Goal: Task Accomplishment & Management: Use online tool/utility

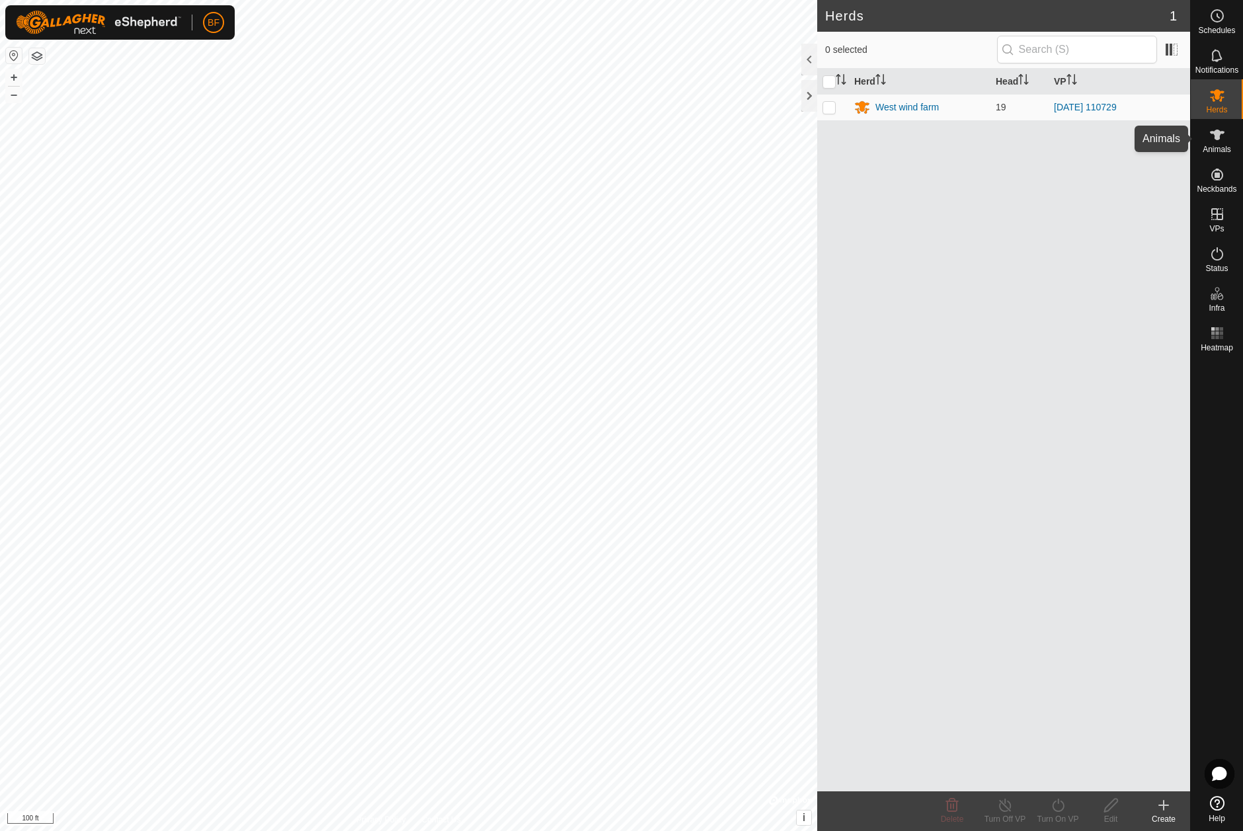
click at [1220, 136] on icon at bounding box center [1217, 135] width 16 height 16
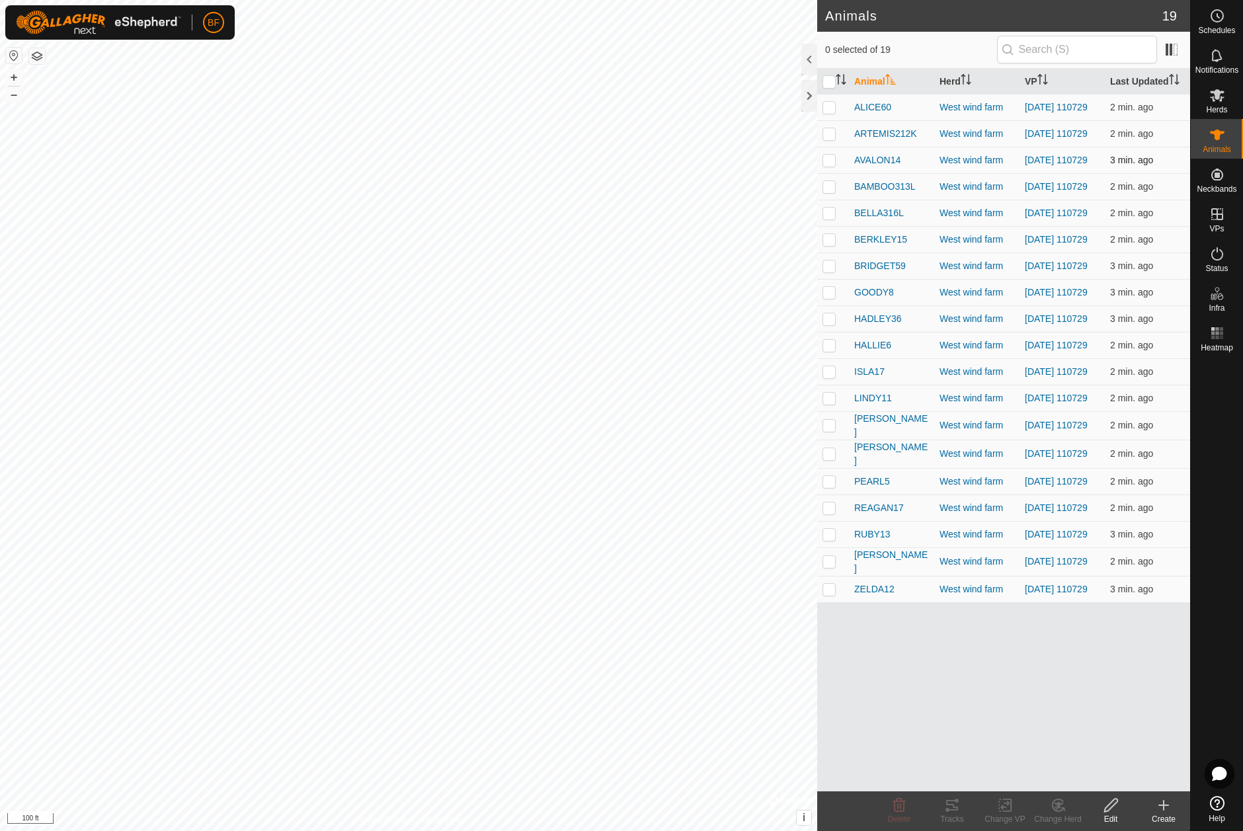
drag, startPoint x: 828, startPoint y: 111, endPoint x: 828, endPoint y: 152, distance: 41.0
click at [828, 111] on p-checkbox at bounding box center [828, 107] width 13 height 11
click at [951, 807] on icon at bounding box center [952, 805] width 16 height 16
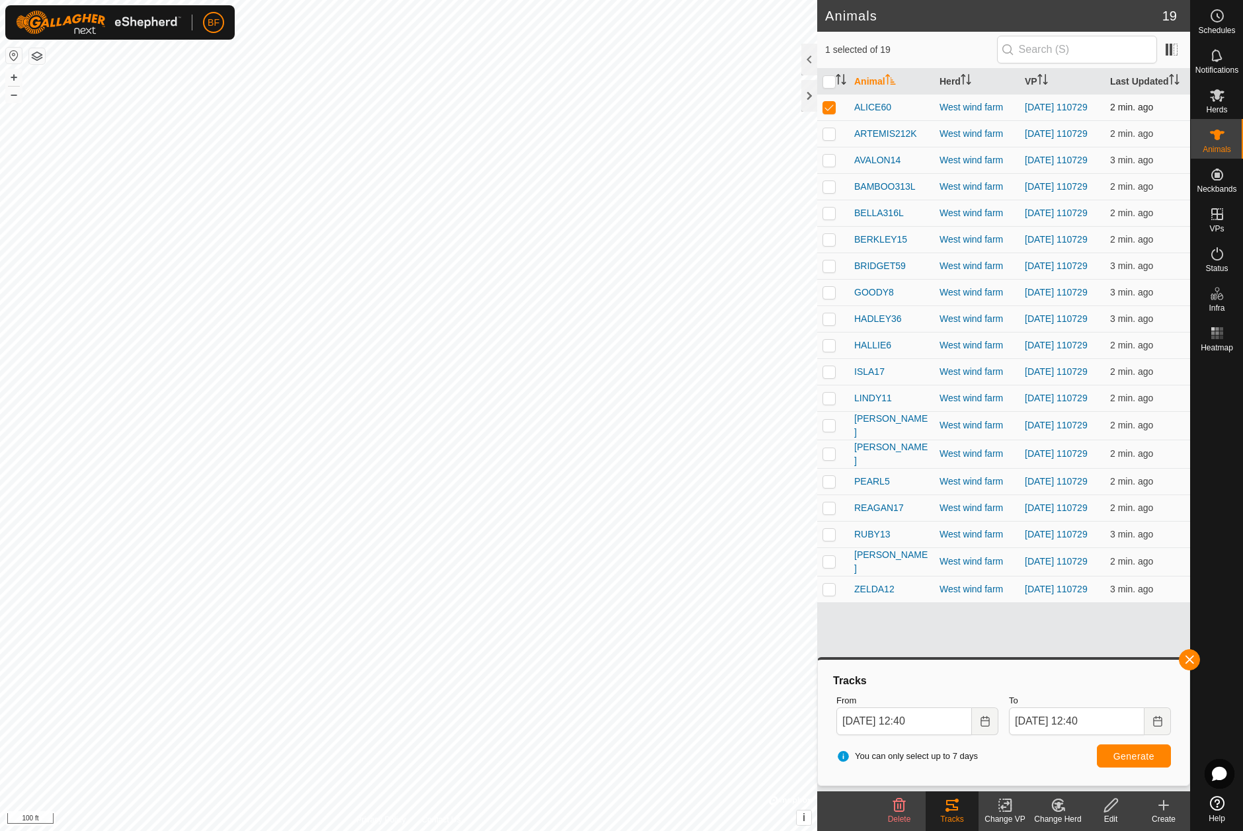
click at [829, 106] on p-checkbox at bounding box center [828, 107] width 13 height 11
checkbox input "false"
click at [833, 139] on p-checkbox at bounding box center [828, 133] width 13 height 11
click at [1189, 660] on button "button" at bounding box center [1189, 659] width 21 height 21
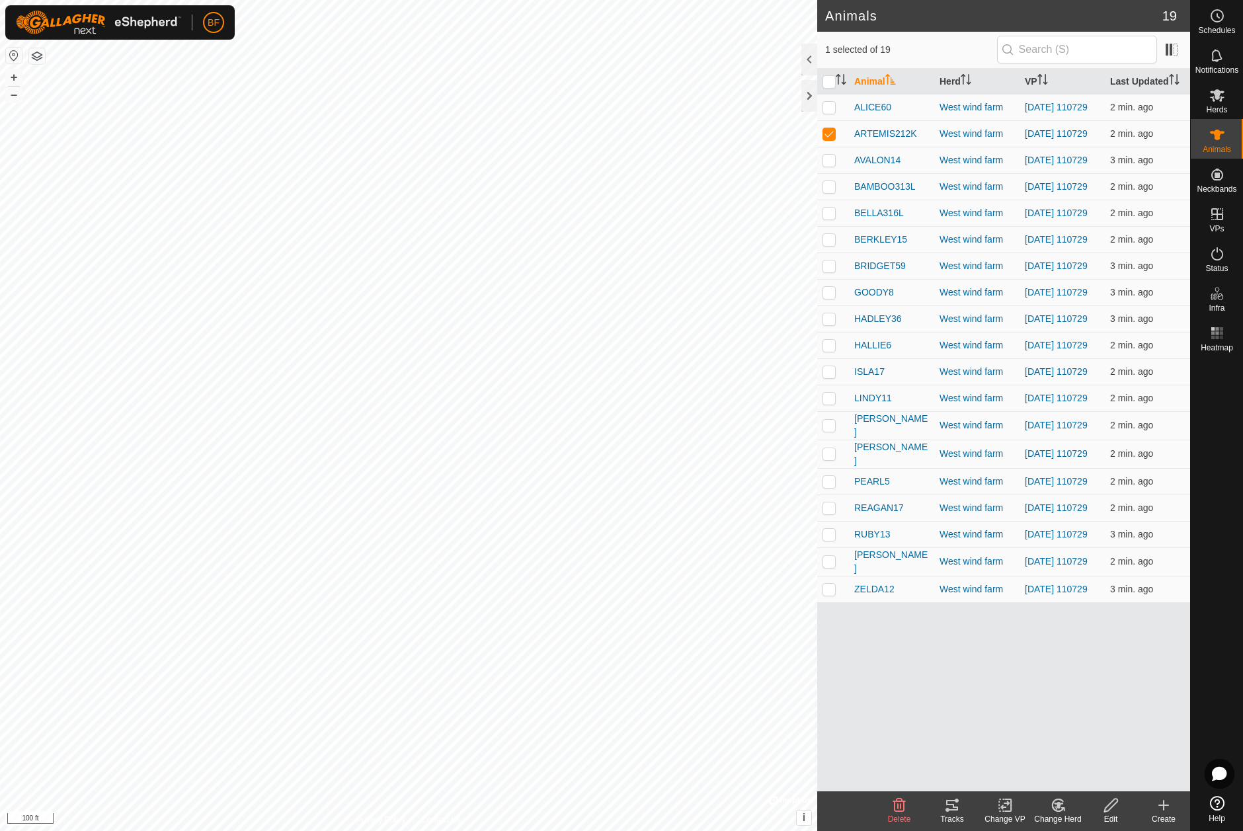
click at [951, 811] on icon at bounding box center [952, 805] width 12 height 11
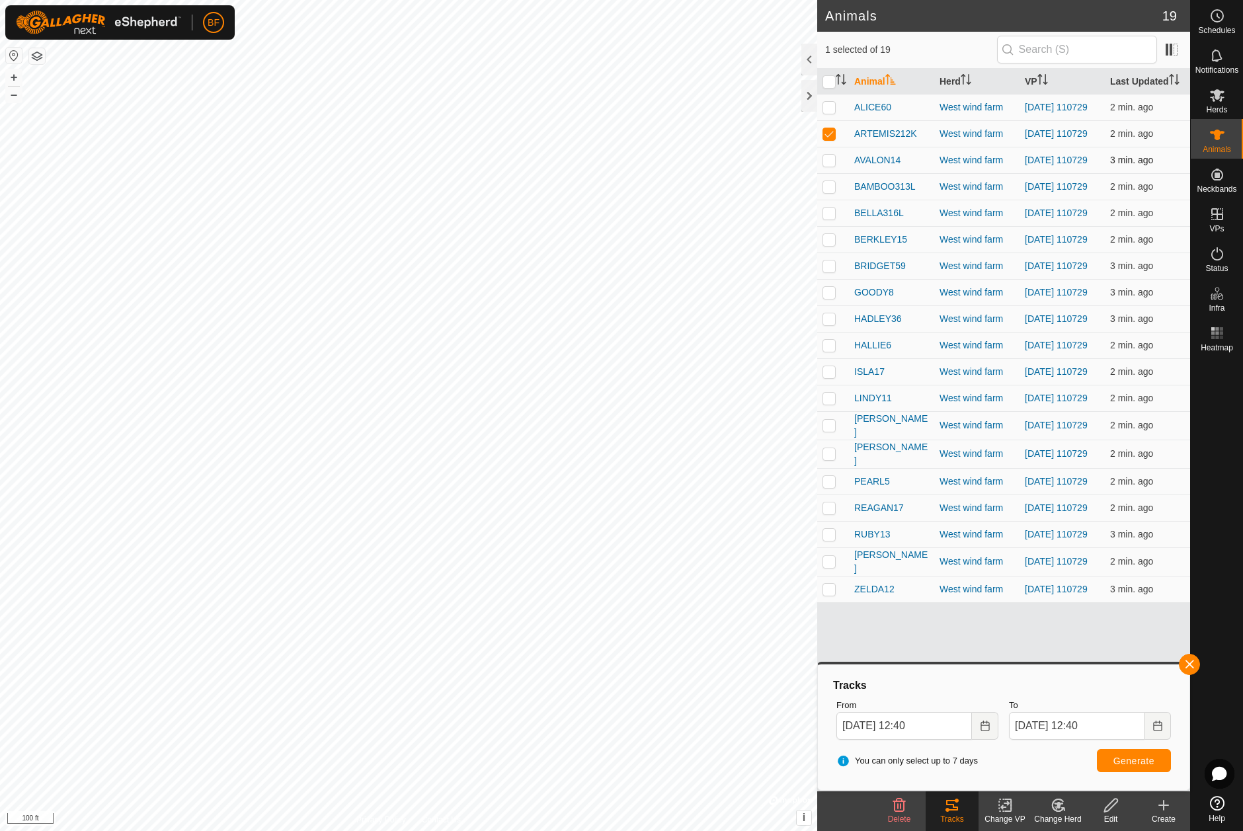
drag, startPoint x: 829, startPoint y: 134, endPoint x: 838, endPoint y: 162, distance: 29.1
click at [829, 134] on p-checkbox at bounding box center [828, 133] width 13 height 11
checkbox input "false"
drag, startPoint x: 830, startPoint y: 169, endPoint x: 888, endPoint y: 237, distance: 89.1
click at [830, 165] on p-checkbox at bounding box center [828, 160] width 13 height 11
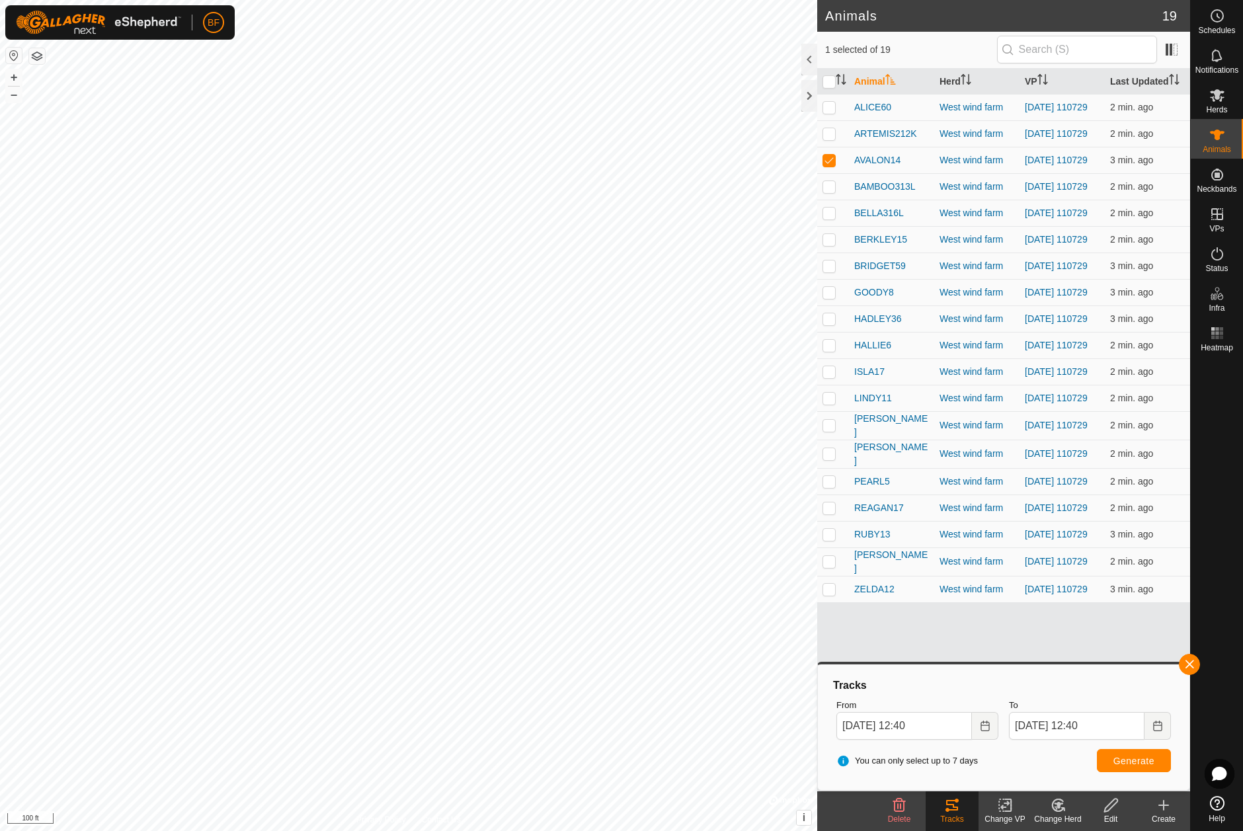
click at [1191, 661] on button "button" at bounding box center [1189, 664] width 21 height 21
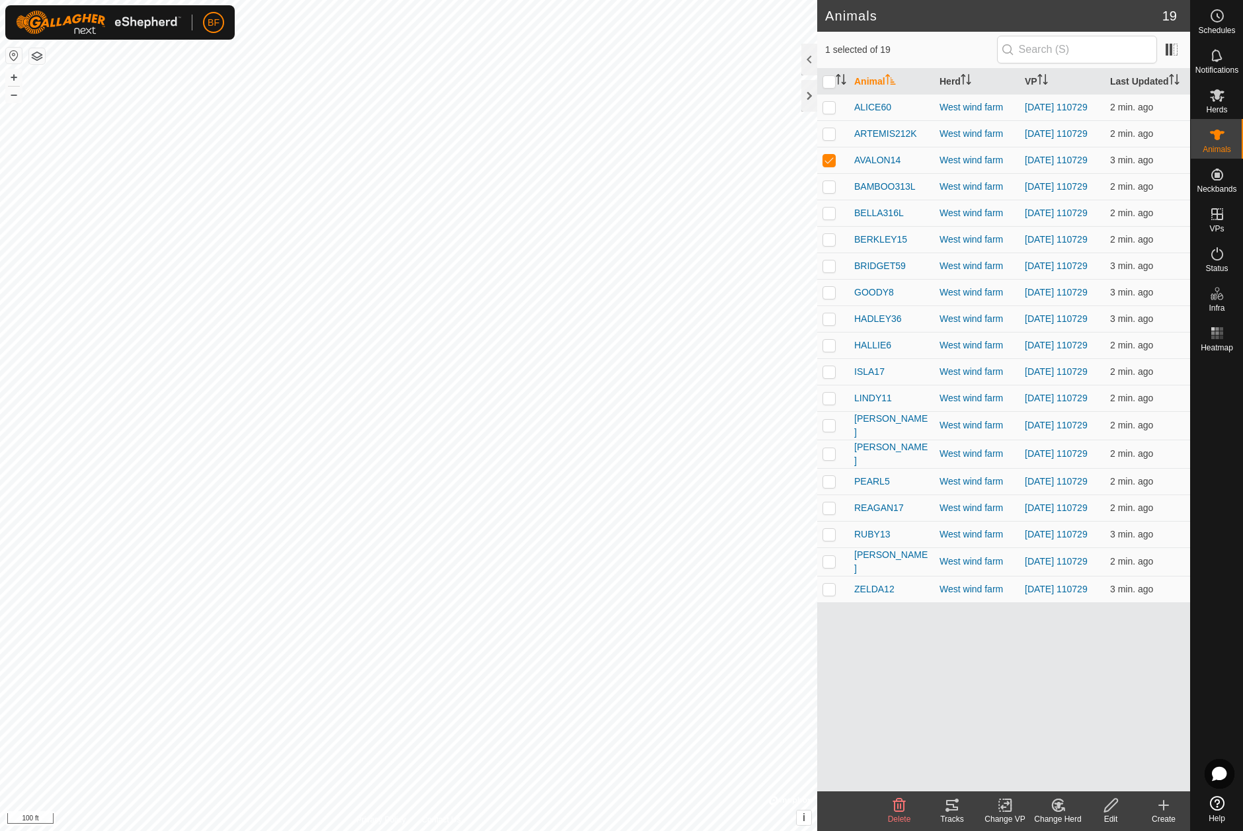
click at [957, 805] on icon at bounding box center [952, 805] width 16 height 16
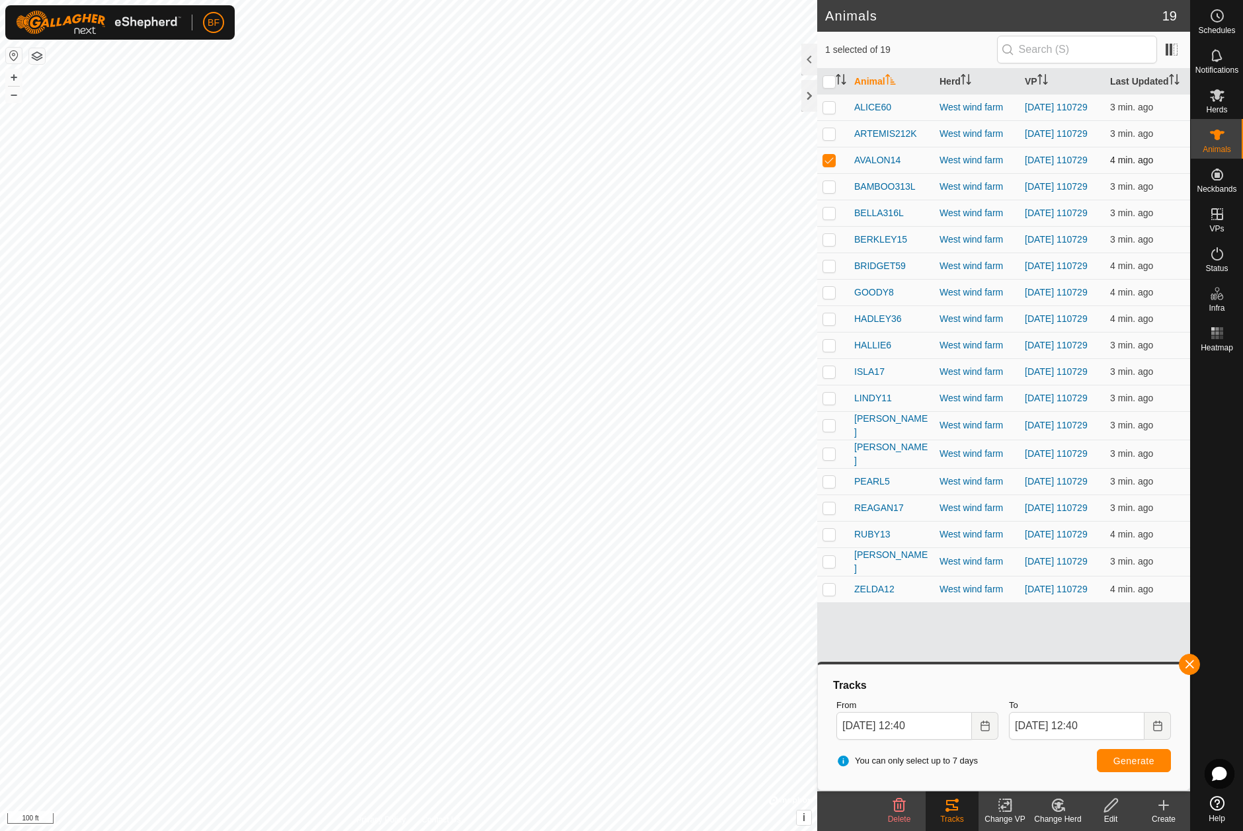
click at [830, 163] on p-checkbox at bounding box center [828, 160] width 13 height 11
checkbox input "false"
click at [827, 192] on p-checkbox at bounding box center [828, 186] width 13 height 11
click at [1190, 661] on button "button" at bounding box center [1189, 664] width 21 height 21
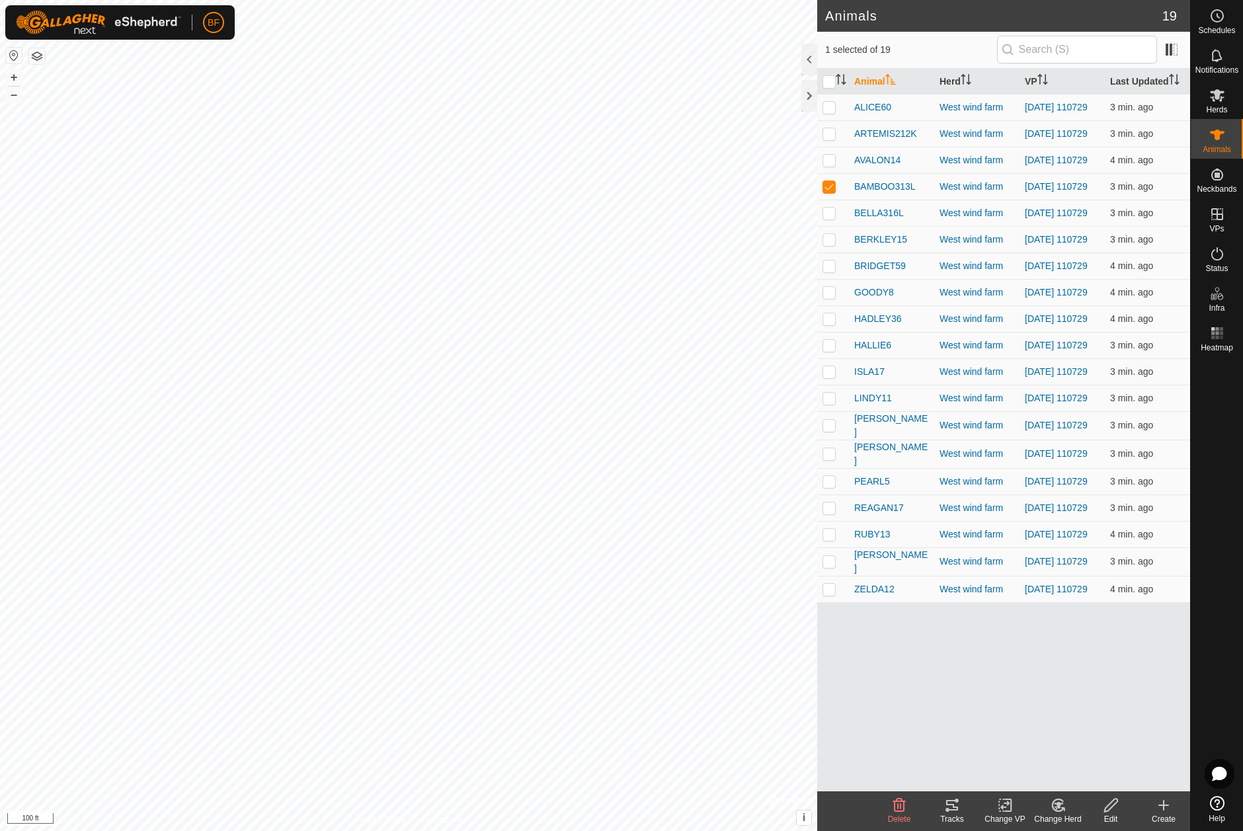
click at [952, 808] on icon at bounding box center [952, 805] width 16 height 16
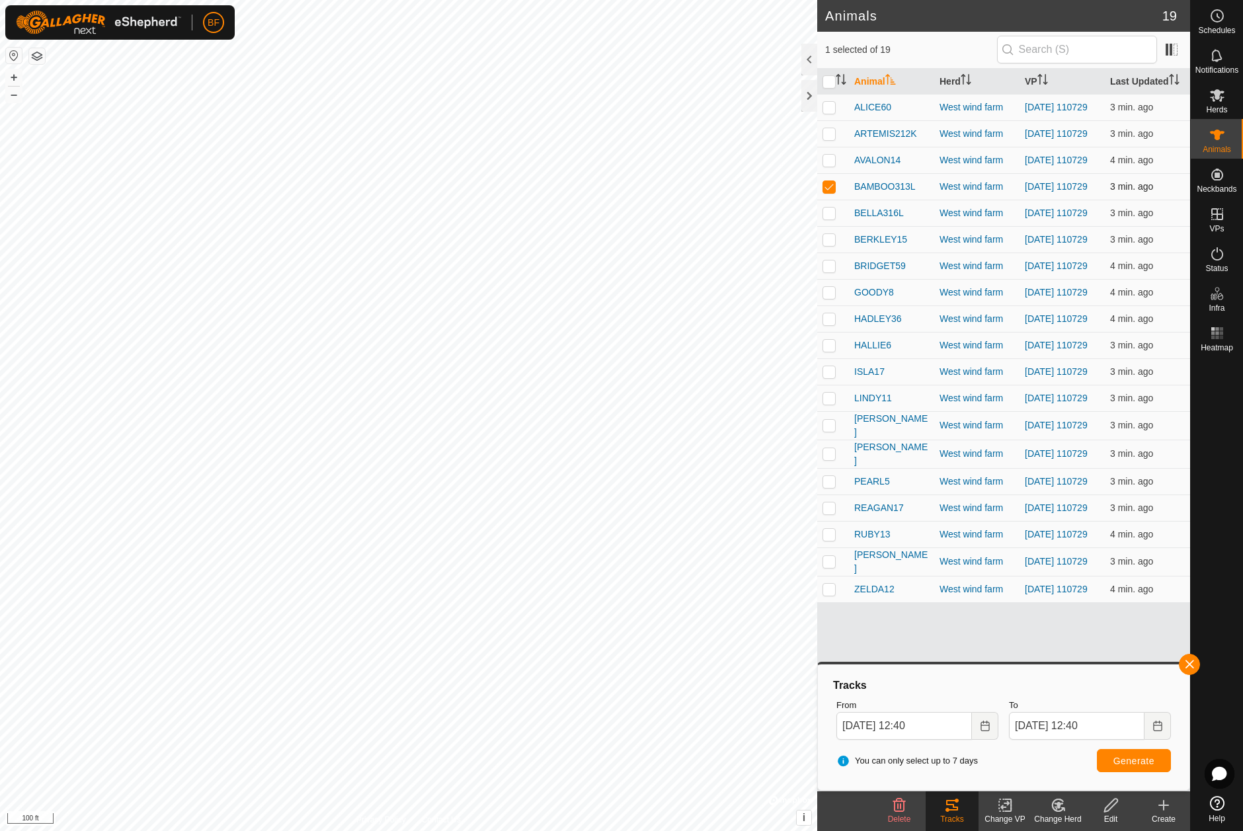
click at [826, 189] on p-checkbox at bounding box center [828, 186] width 13 height 11
checkbox input "false"
click at [833, 218] on p-checkbox at bounding box center [828, 213] width 13 height 11
click at [1189, 663] on button "button" at bounding box center [1189, 664] width 21 height 21
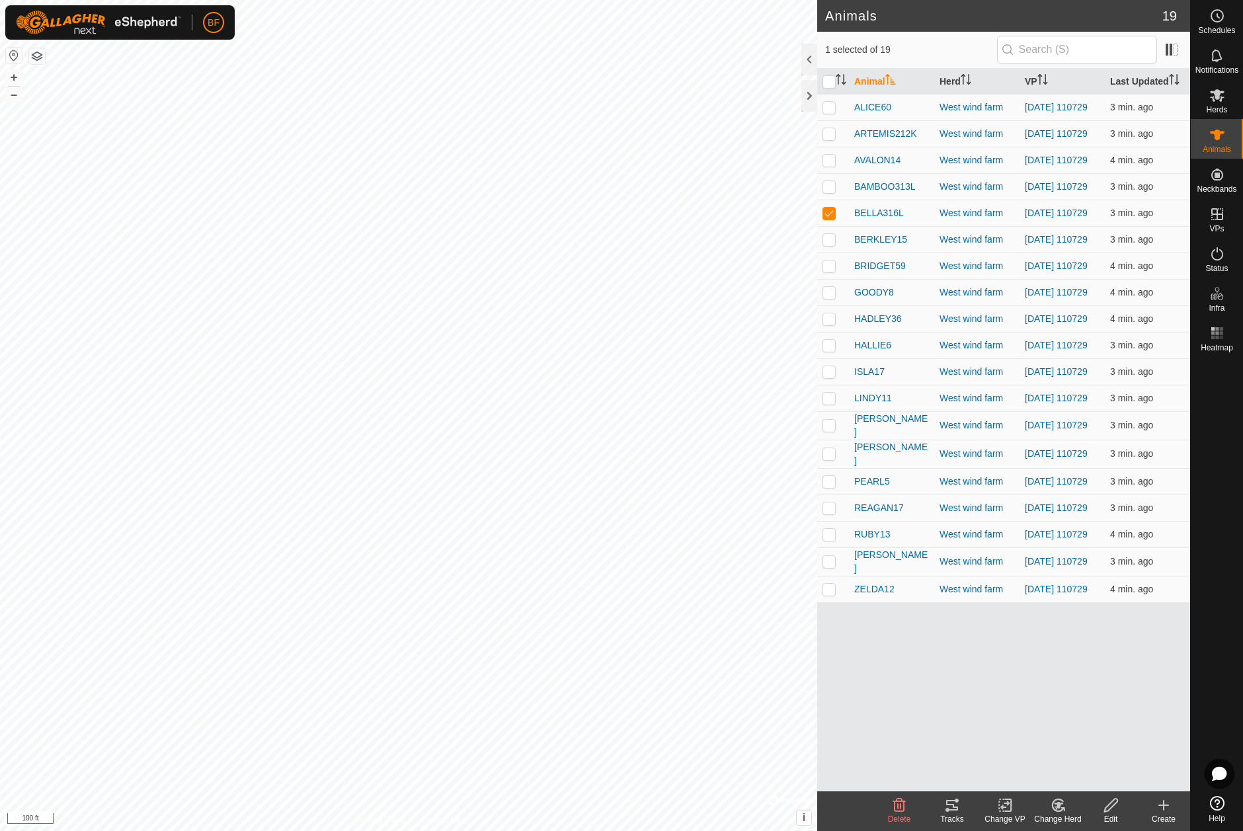
click at [955, 810] on icon at bounding box center [952, 805] width 12 height 11
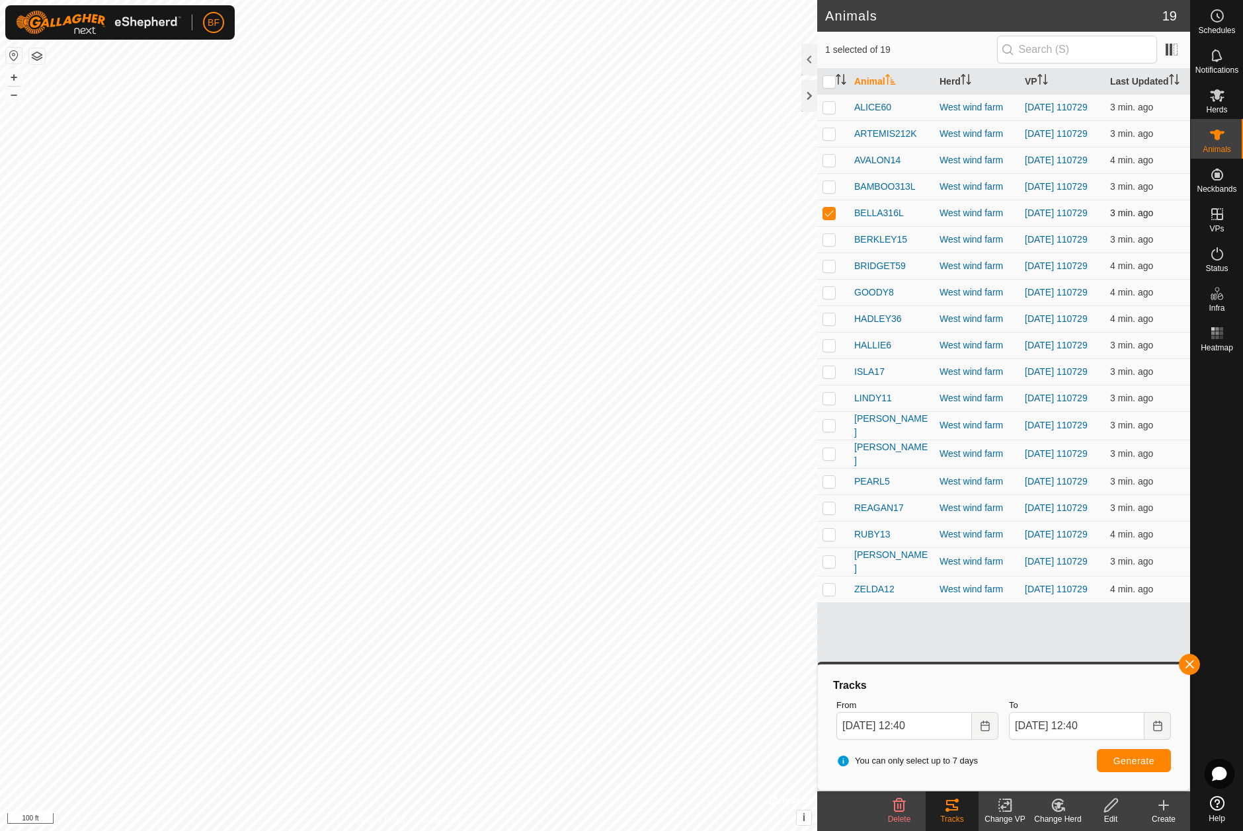
click at [834, 218] on p-checkbox at bounding box center [828, 213] width 13 height 11
checkbox input "false"
click at [826, 245] on p-checkbox at bounding box center [828, 239] width 13 height 11
click at [1192, 662] on button "button" at bounding box center [1189, 664] width 21 height 21
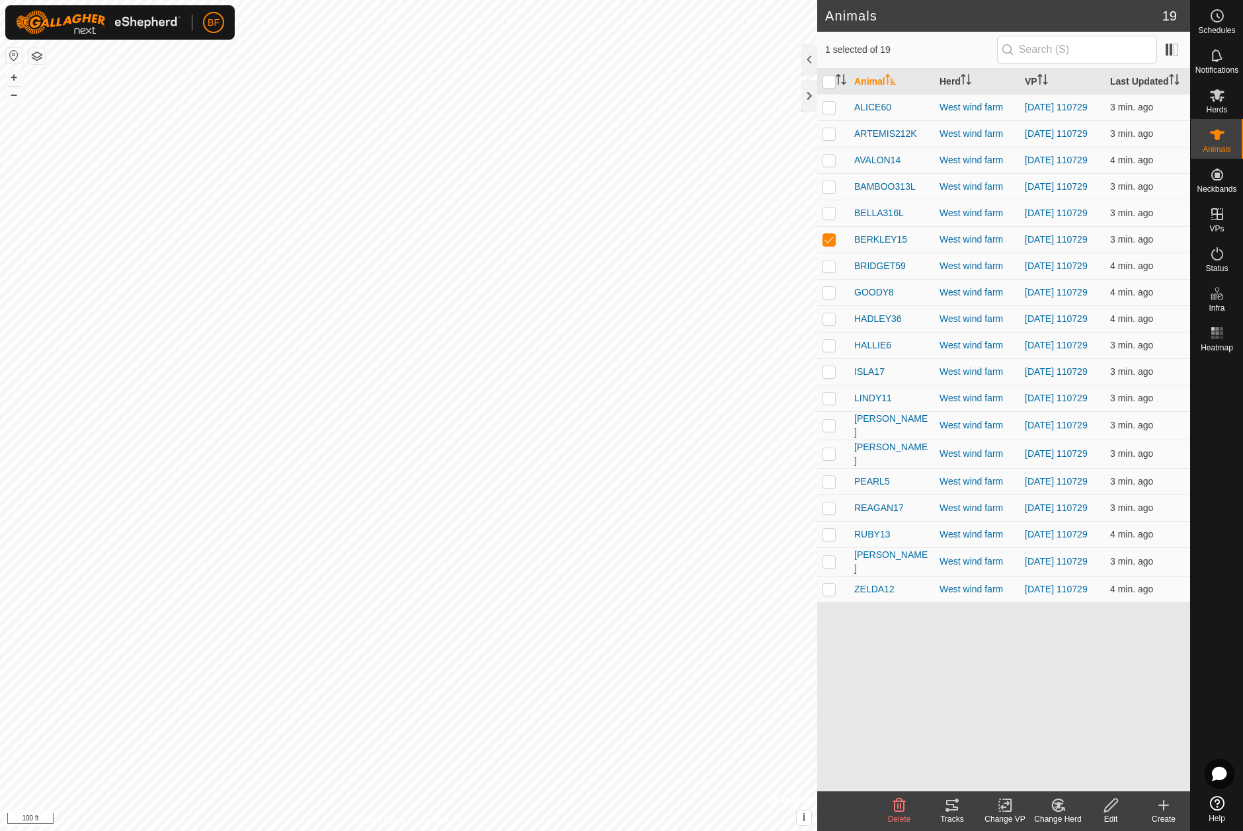
click at [949, 811] on icon at bounding box center [952, 805] width 16 height 16
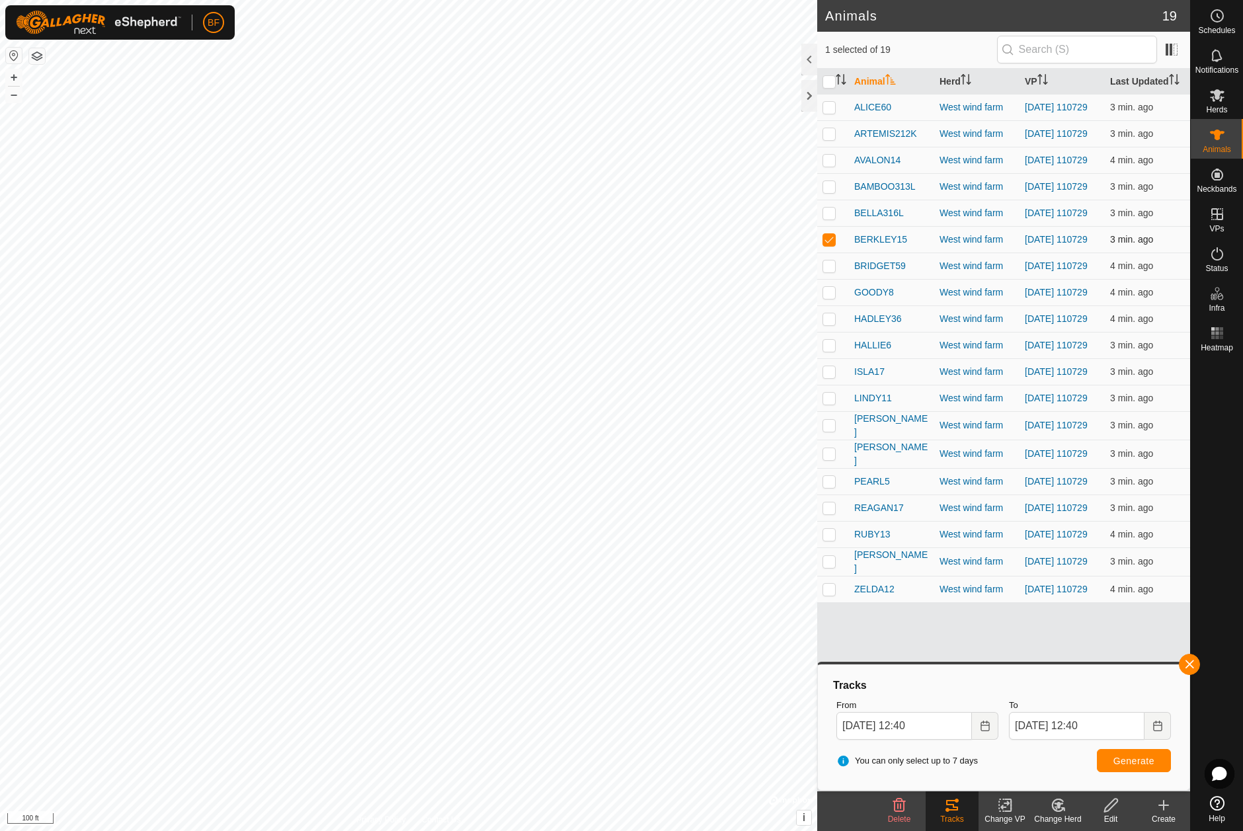
drag, startPoint x: 826, startPoint y: 247, endPoint x: 826, endPoint y: 257, distance: 10.6
click at [826, 245] on p-checkbox at bounding box center [828, 239] width 13 height 11
checkbox input "false"
click at [828, 271] on p-checkbox at bounding box center [828, 265] width 13 height 11
click at [1185, 661] on button "button" at bounding box center [1189, 664] width 21 height 21
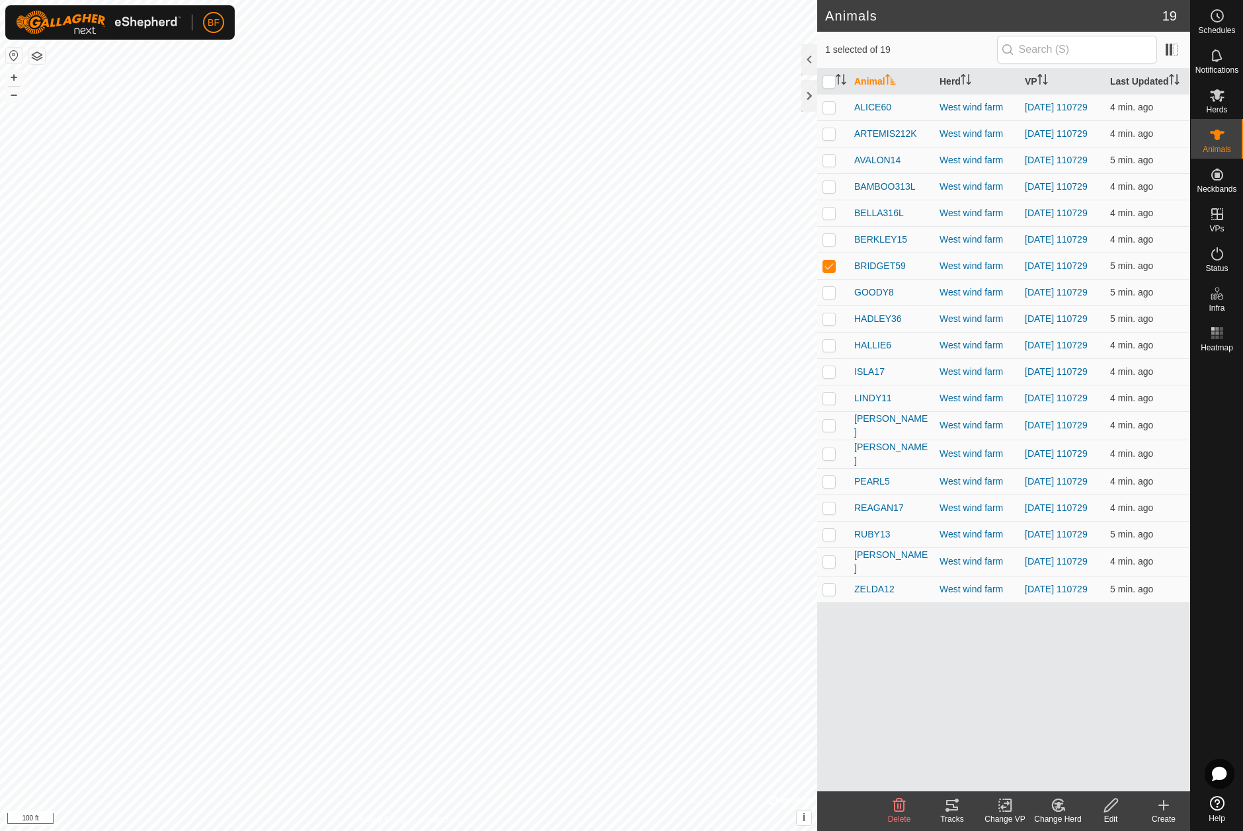
click at [956, 804] on icon at bounding box center [952, 805] width 16 height 16
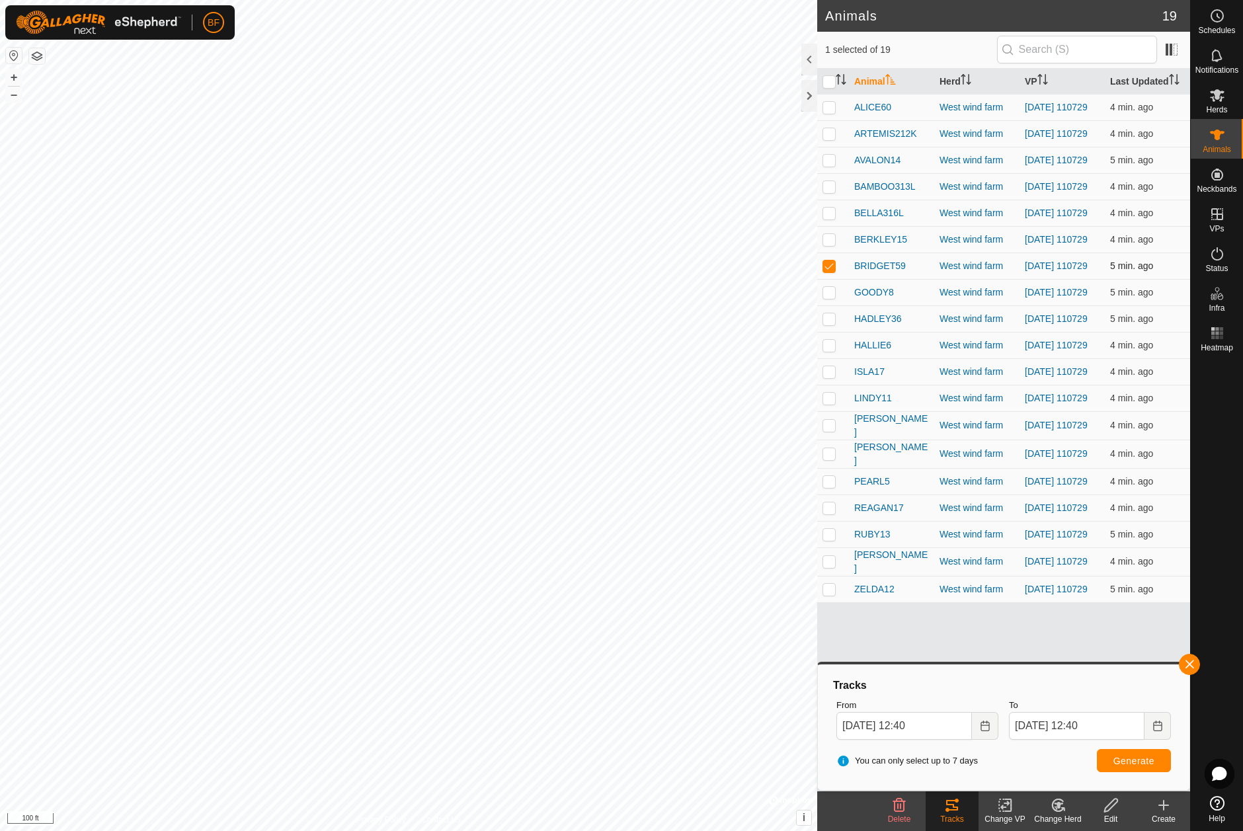
click at [828, 272] on td at bounding box center [833, 266] width 32 height 26
checkbox input "false"
drag, startPoint x: 828, startPoint y: 308, endPoint x: 856, endPoint y: 353, distance: 52.8
click at [830, 298] on p-checkbox at bounding box center [828, 292] width 13 height 11
click at [1192, 662] on button "button" at bounding box center [1189, 664] width 21 height 21
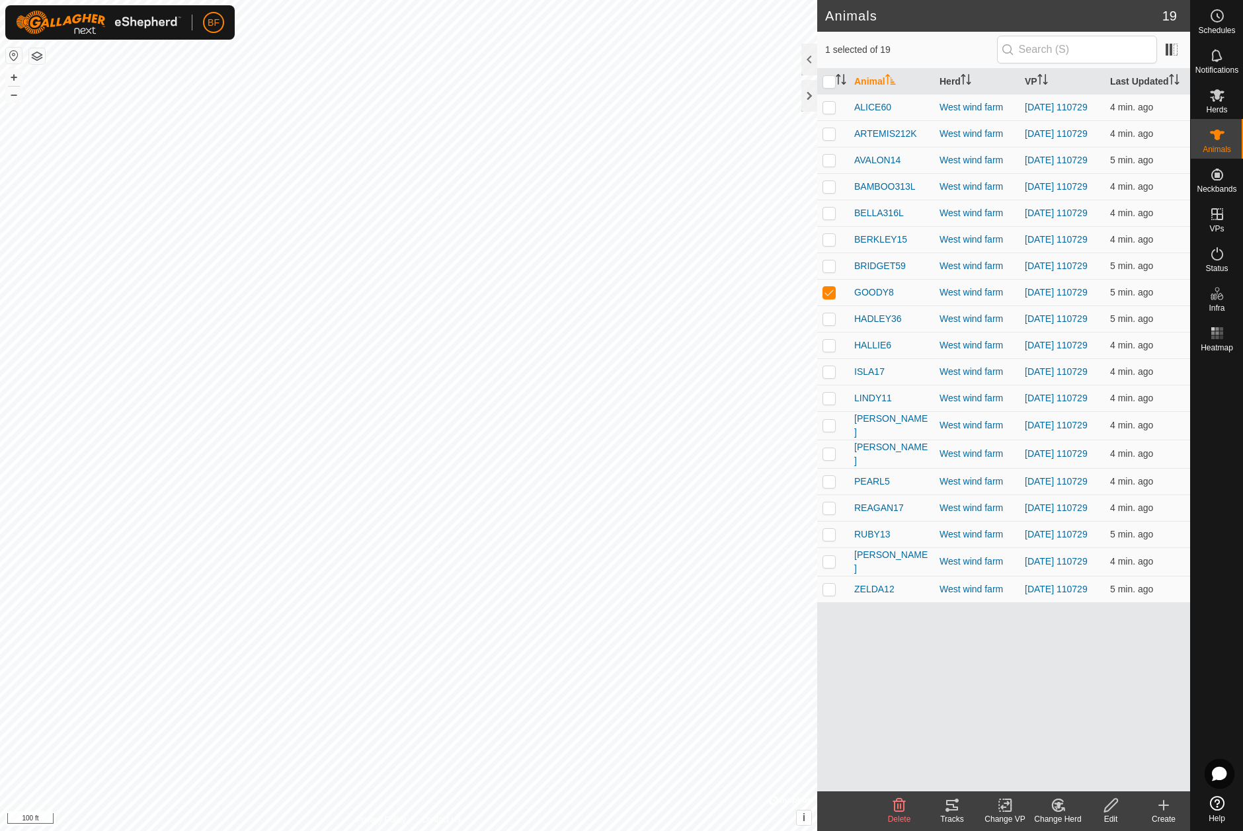
click at [952, 813] on icon at bounding box center [952, 805] width 16 height 16
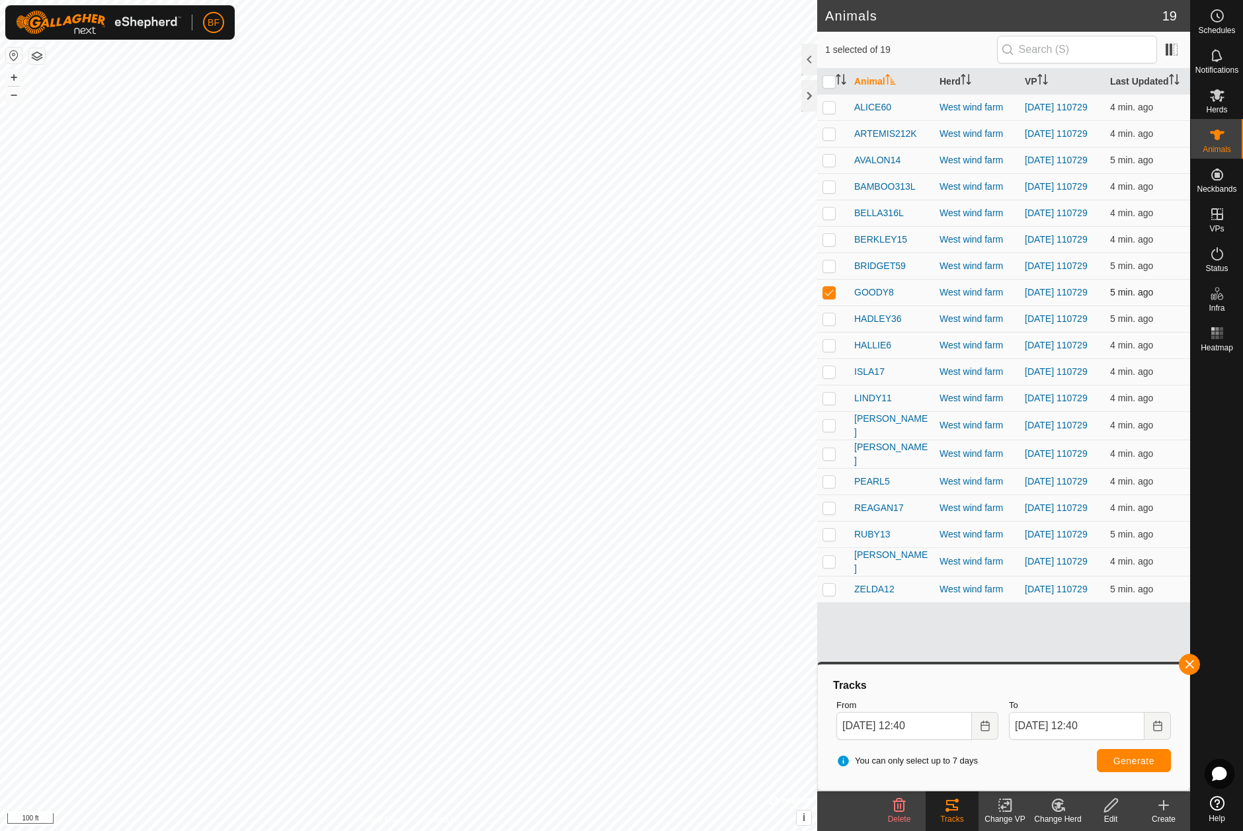
click at [832, 298] on p-checkbox at bounding box center [828, 292] width 13 height 11
checkbox input "false"
click at [830, 324] on p-checkbox at bounding box center [828, 318] width 13 height 11
click at [1187, 664] on button "button" at bounding box center [1189, 664] width 21 height 21
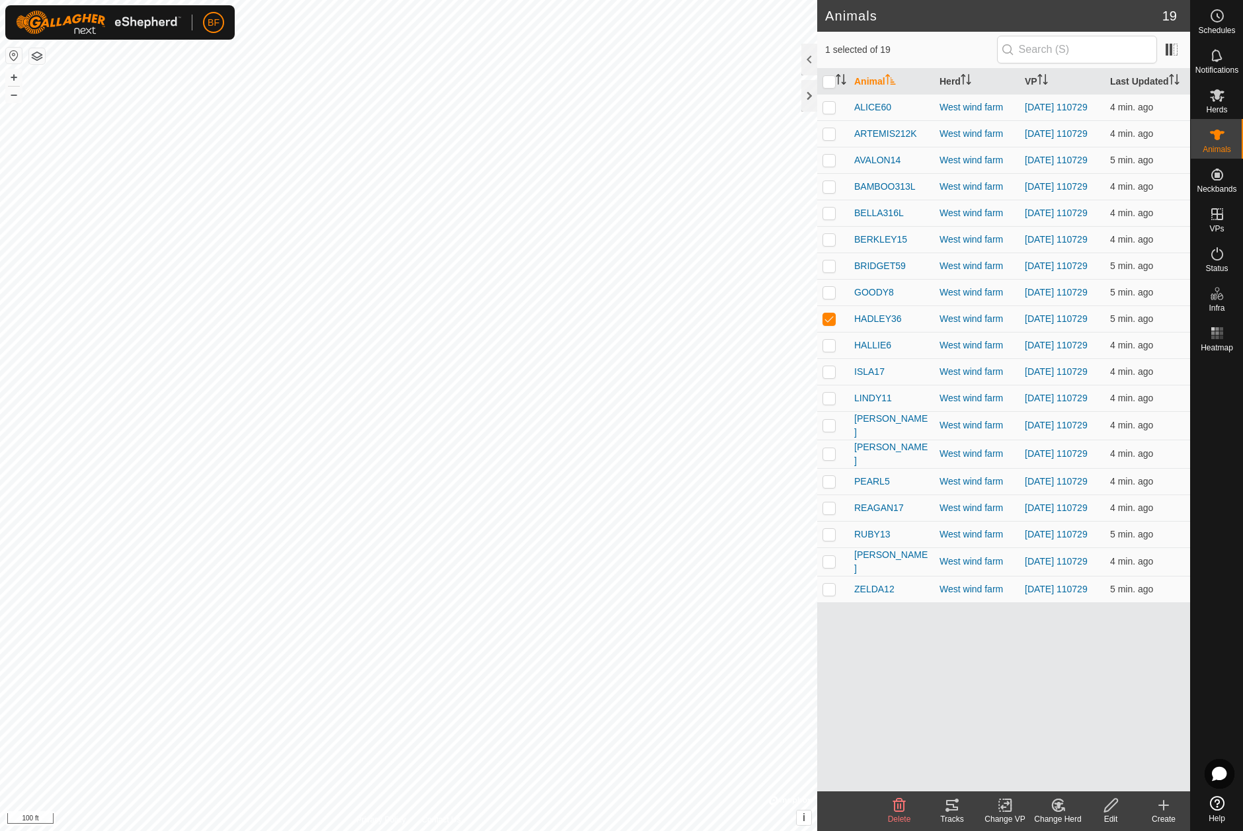
click at [939, 803] on tracks-svg-icon at bounding box center [952, 805] width 53 height 16
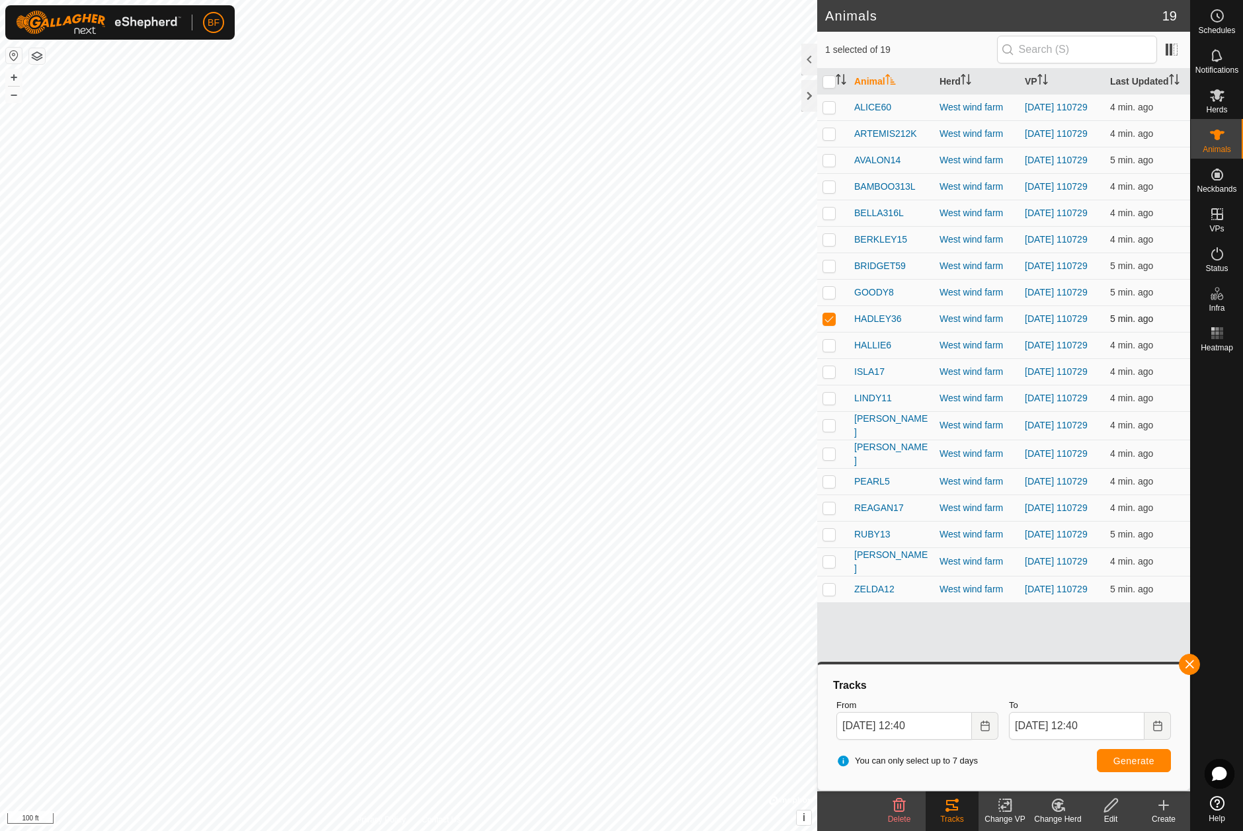
click at [829, 324] on p-checkbox at bounding box center [828, 318] width 13 height 11
checkbox input "false"
drag, startPoint x: 1194, startPoint y: 663, endPoint x: 1126, endPoint y: 617, distance: 82.3
click at [1193, 663] on button "button" at bounding box center [1189, 664] width 21 height 21
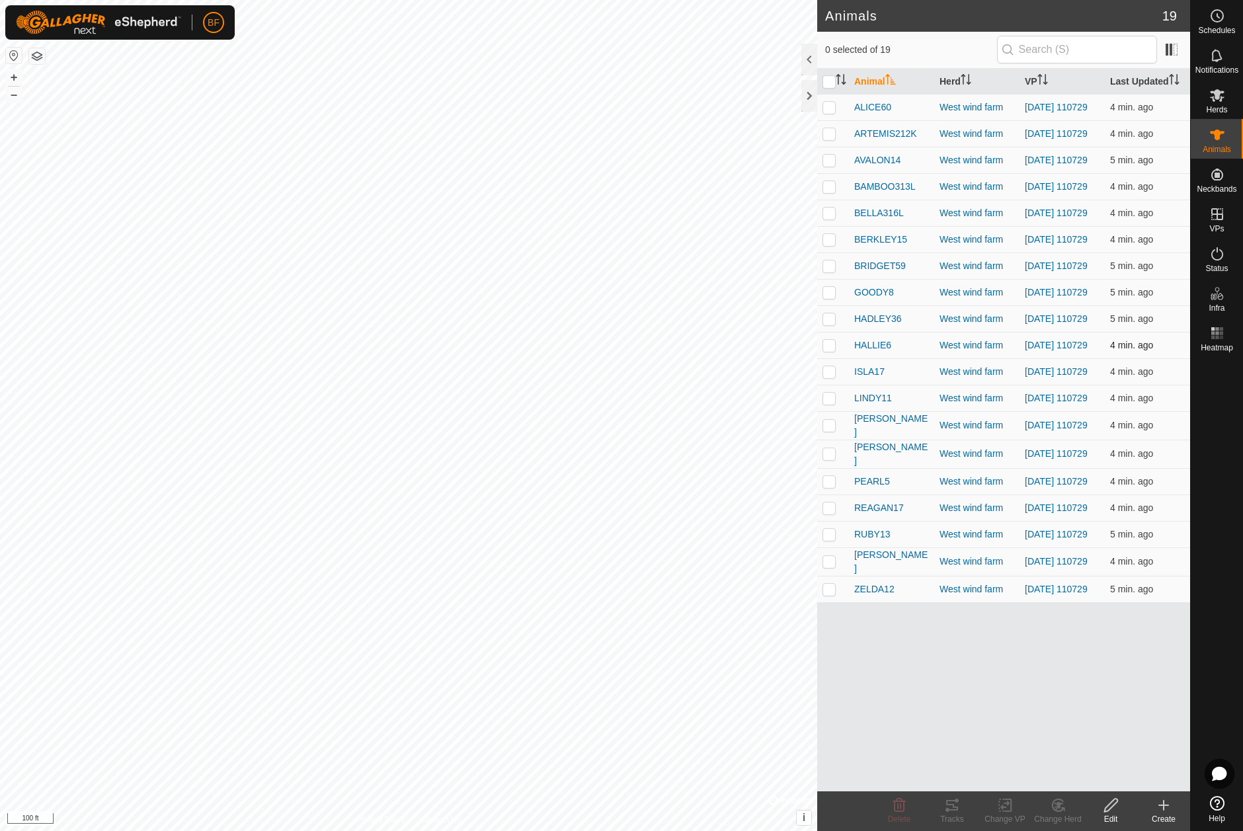
drag, startPoint x: 832, startPoint y: 362, endPoint x: 833, endPoint y: 374, distance: 12.0
click at [832, 350] on p-checkbox at bounding box center [828, 345] width 13 height 11
click at [949, 807] on icon at bounding box center [952, 805] width 16 height 16
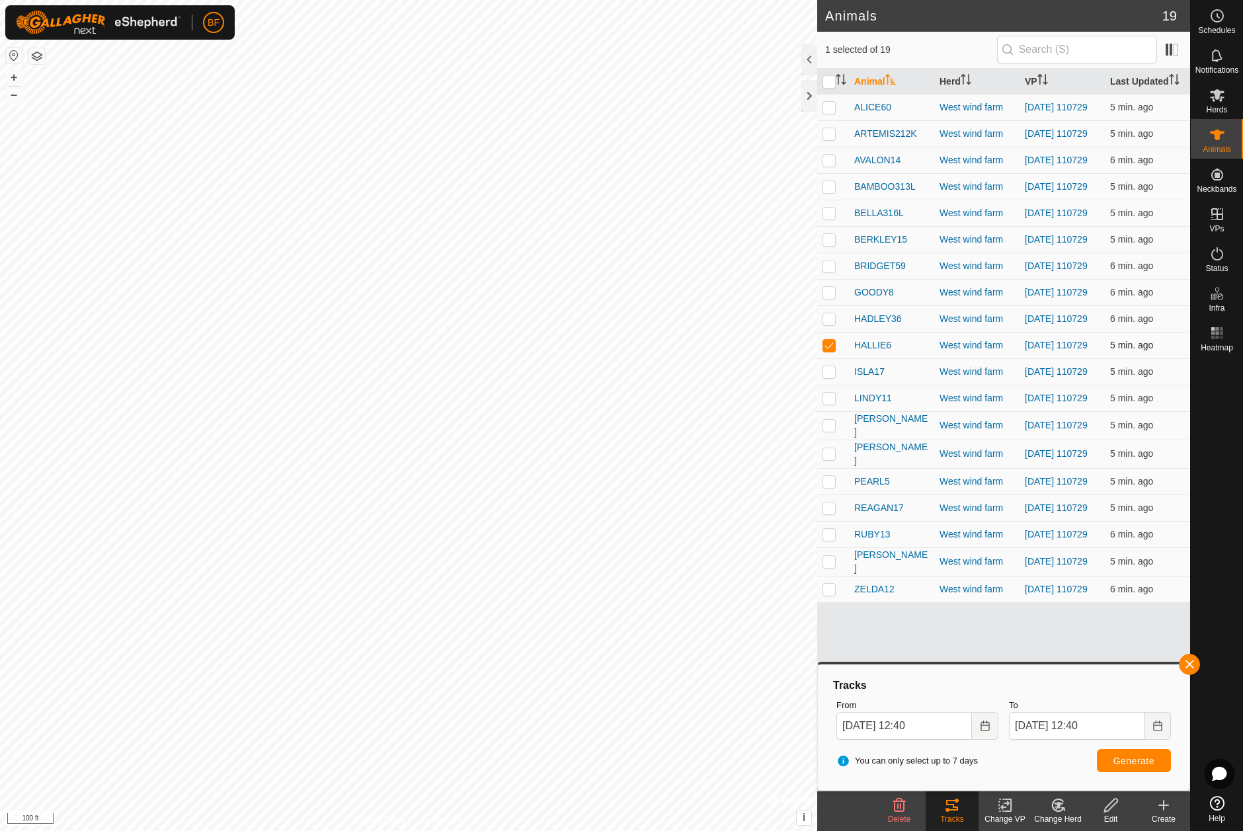
click at [833, 350] on p-checkbox at bounding box center [828, 345] width 13 height 11
checkbox input "false"
drag, startPoint x: 828, startPoint y: 391, endPoint x: 836, endPoint y: 399, distance: 10.8
click at [828, 377] on p-checkbox at bounding box center [828, 371] width 13 height 11
click at [1188, 659] on button "button" at bounding box center [1189, 664] width 21 height 21
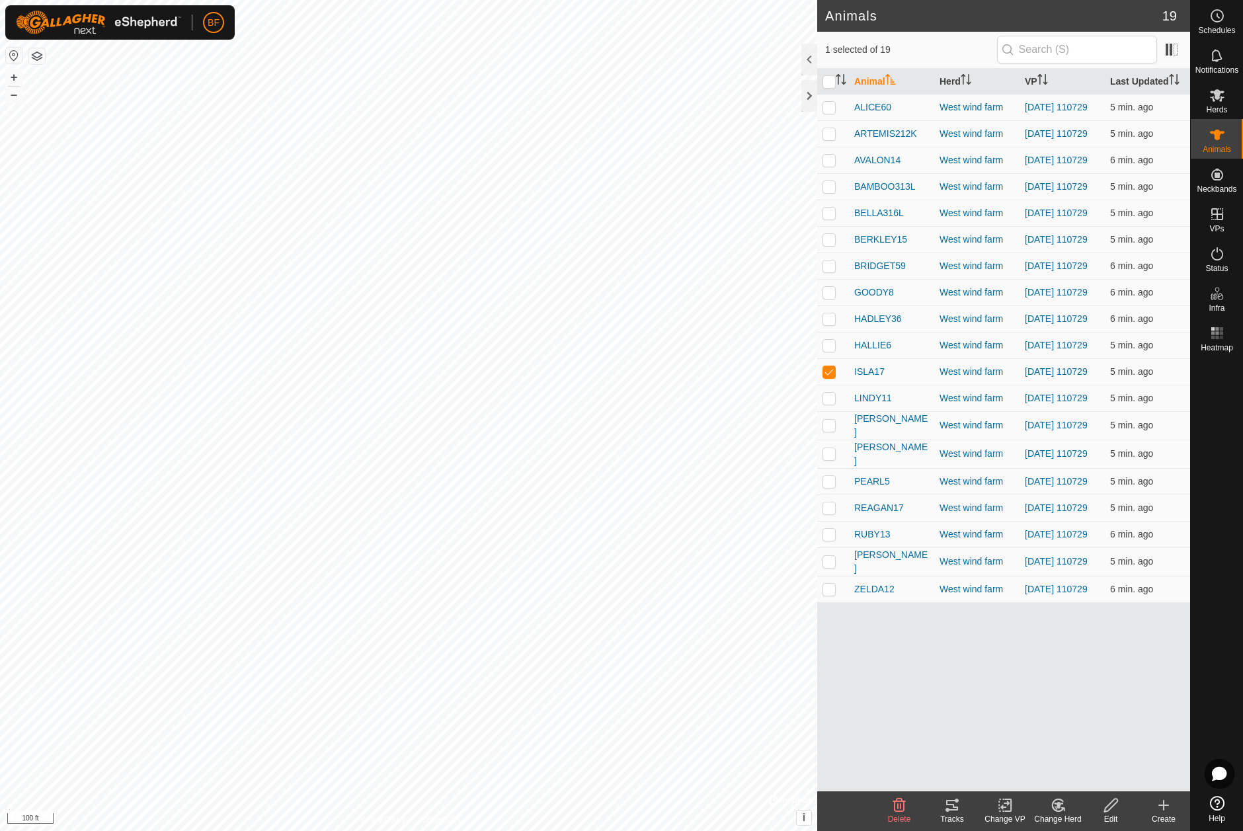
click at [958, 811] on icon at bounding box center [952, 805] width 16 height 16
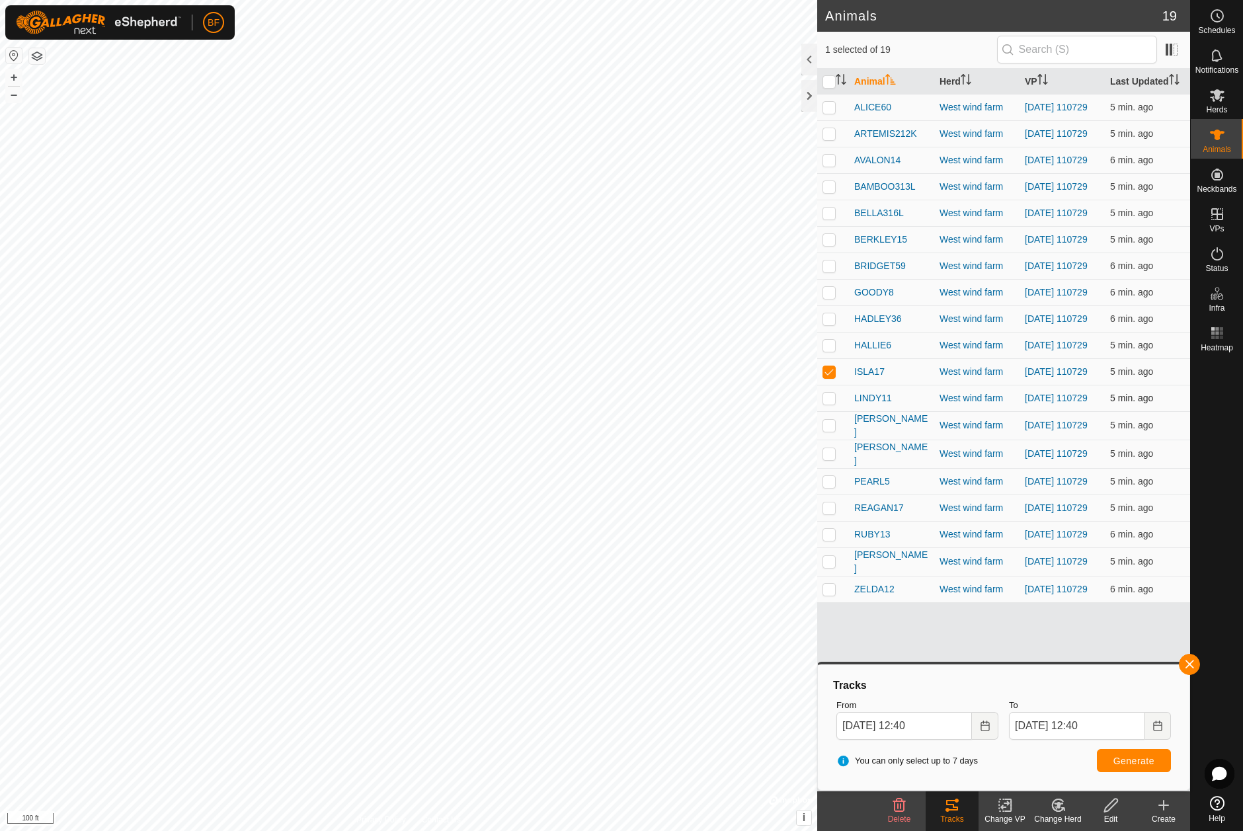
drag, startPoint x: 826, startPoint y: 387, endPoint x: 829, endPoint y: 417, distance: 29.9
click at [826, 377] on p-checkbox at bounding box center [828, 371] width 13 height 11
checkbox input "false"
drag, startPoint x: 830, startPoint y: 422, endPoint x: 895, endPoint y: 452, distance: 71.6
click at [831, 403] on p-checkbox at bounding box center [828, 398] width 13 height 11
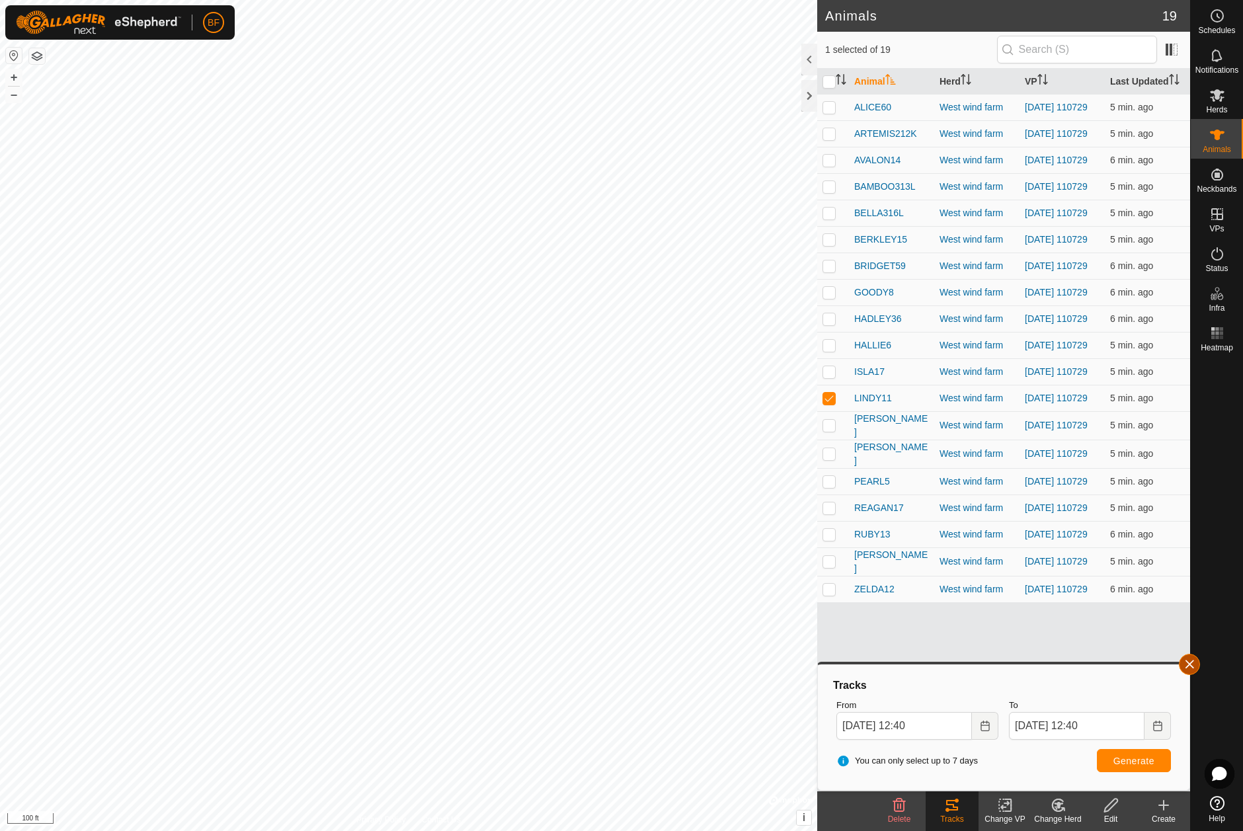
click at [1196, 665] on button "button" at bounding box center [1189, 664] width 21 height 21
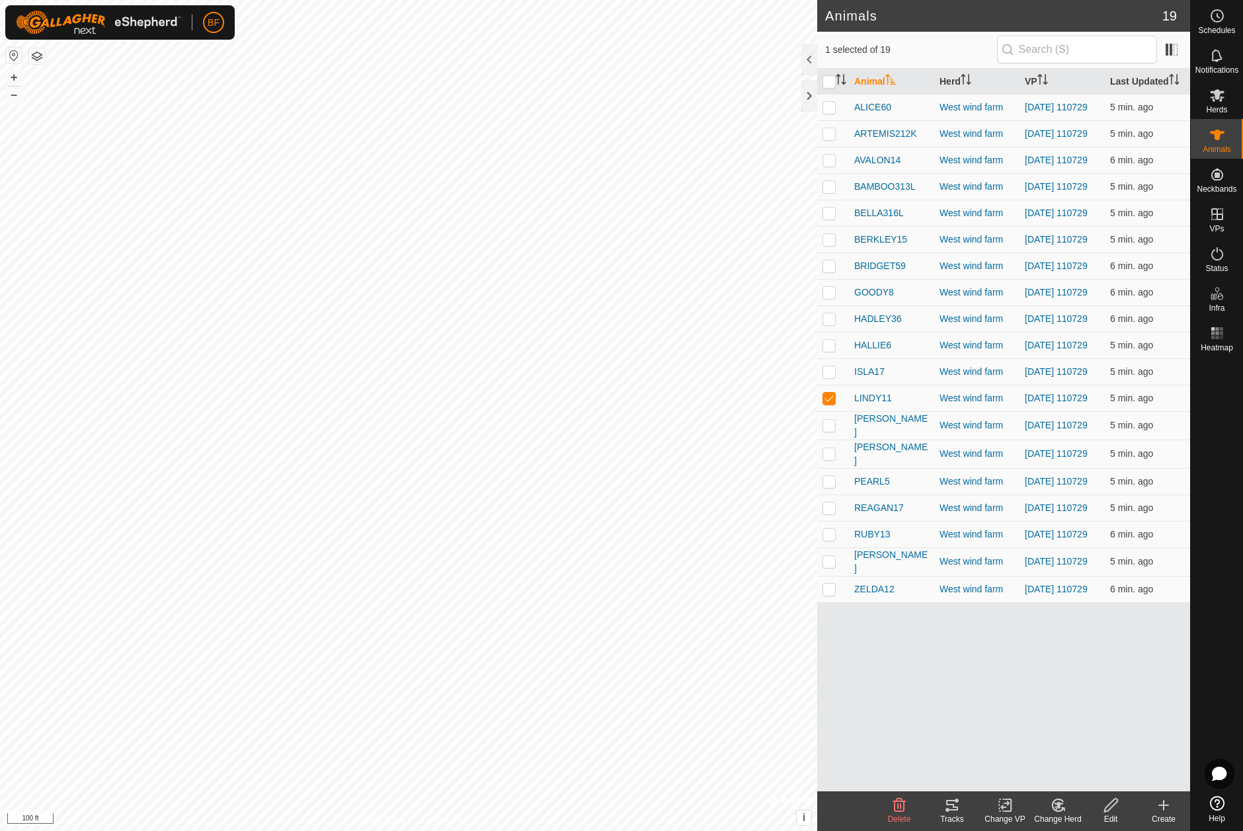
click at [955, 812] on icon at bounding box center [952, 805] width 16 height 16
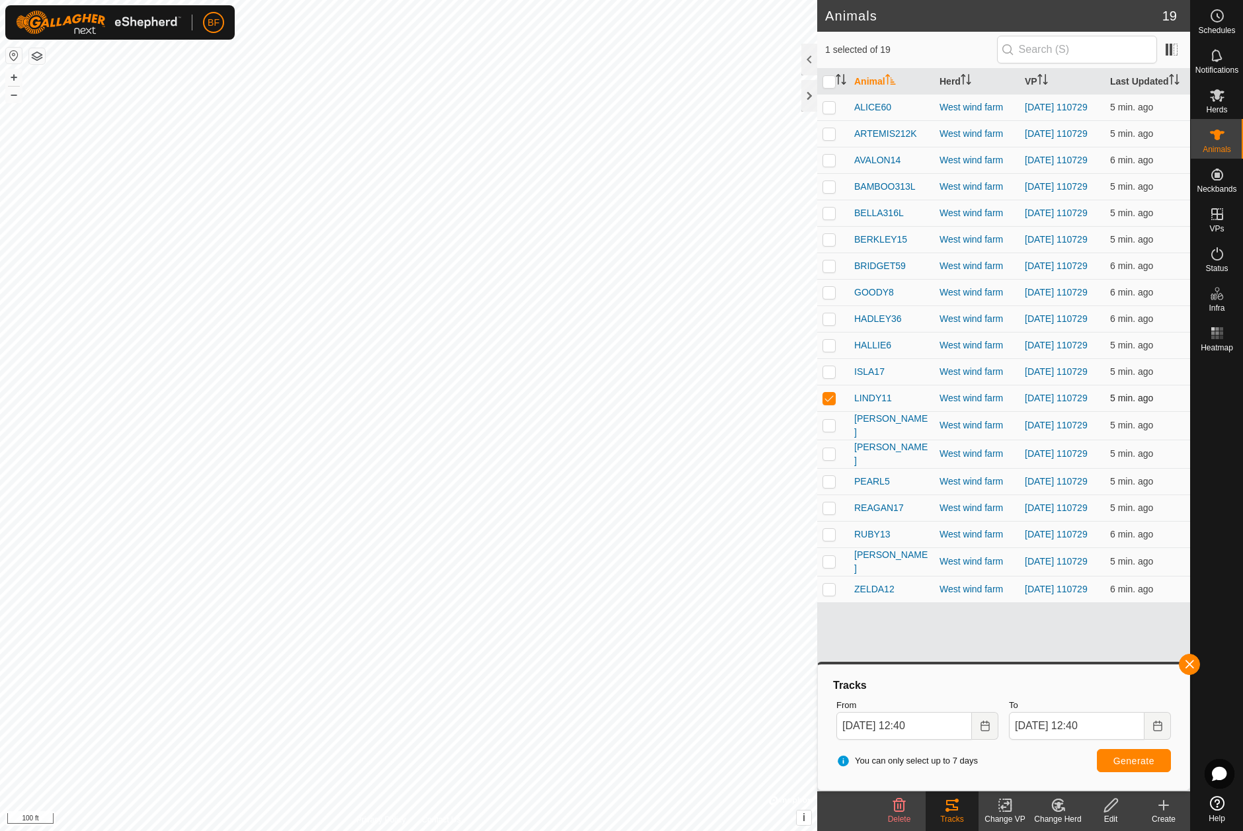
click at [826, 403] on p-checkbox at bounding box center [828, 398] width 13 height 11
checkbox input "false"
drag, startPoint x: 830, startPoint y: 448, endPoint x: 869, endPoint y: 474, distance: 47.3
click at [831, 430] on p-checkbox at bounding box center [828, 425] width 13 height 11
drag, startPoint x: 1187, startPoint y: 660, endPoint x: 1094, endPoint y: 731, distance: 116.6
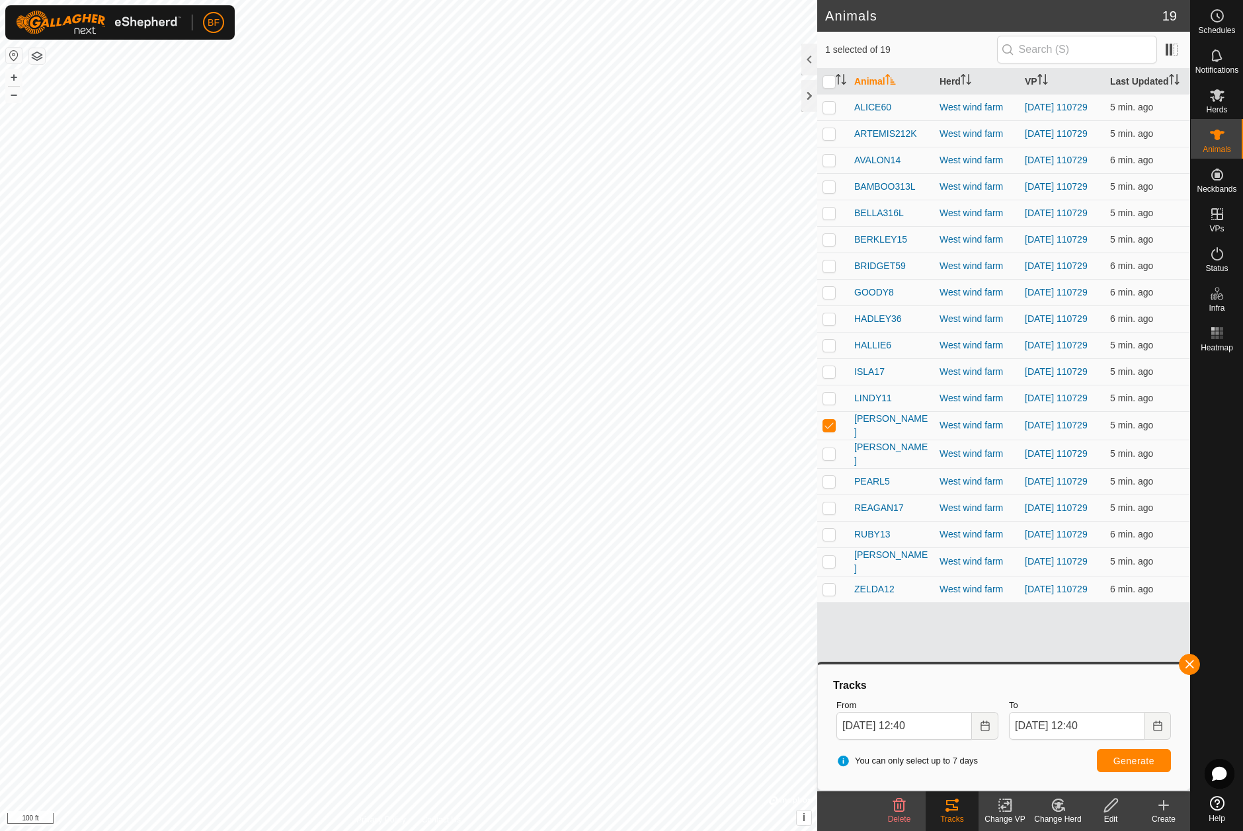
click at [1187, 661] on button "button" at bounding box center [1189, 664] width 21 height 21
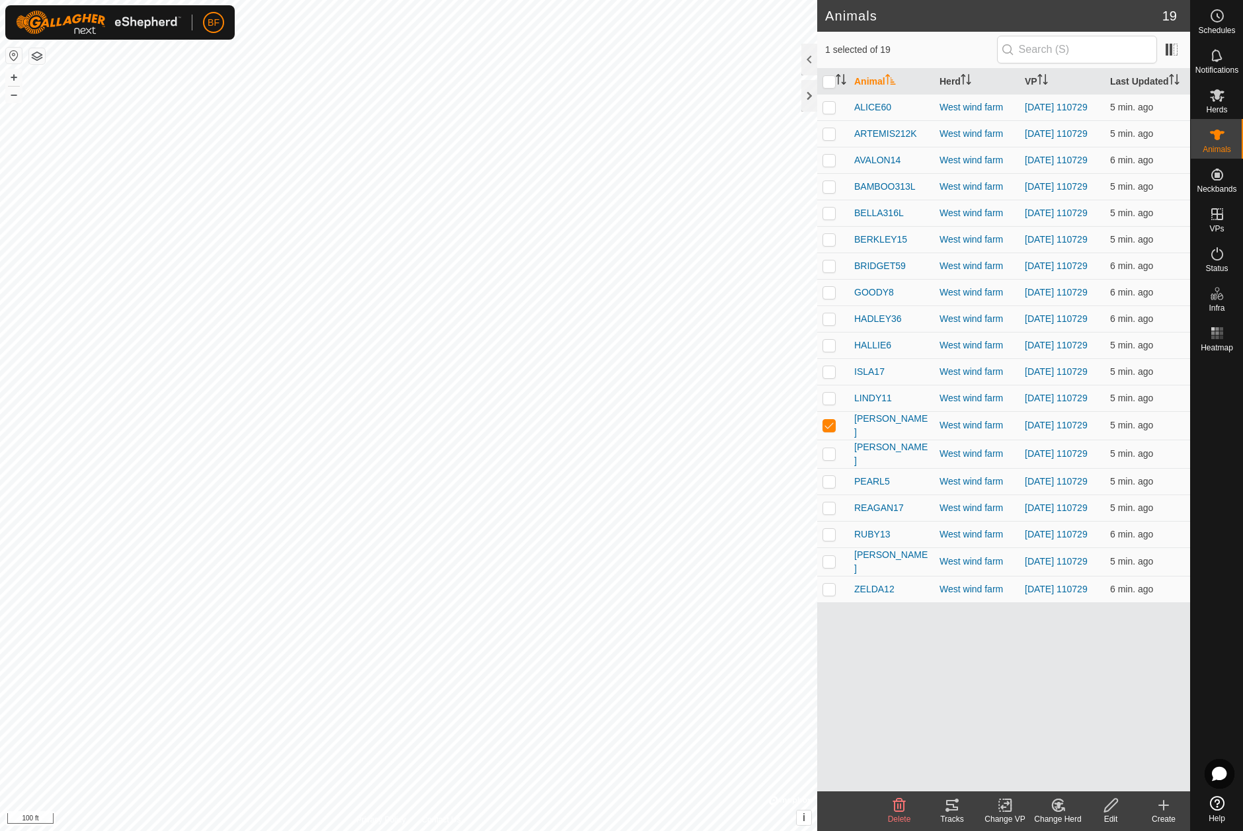
click at [959, 810] on icon at bounding box center [952, 805] width 16 height 16
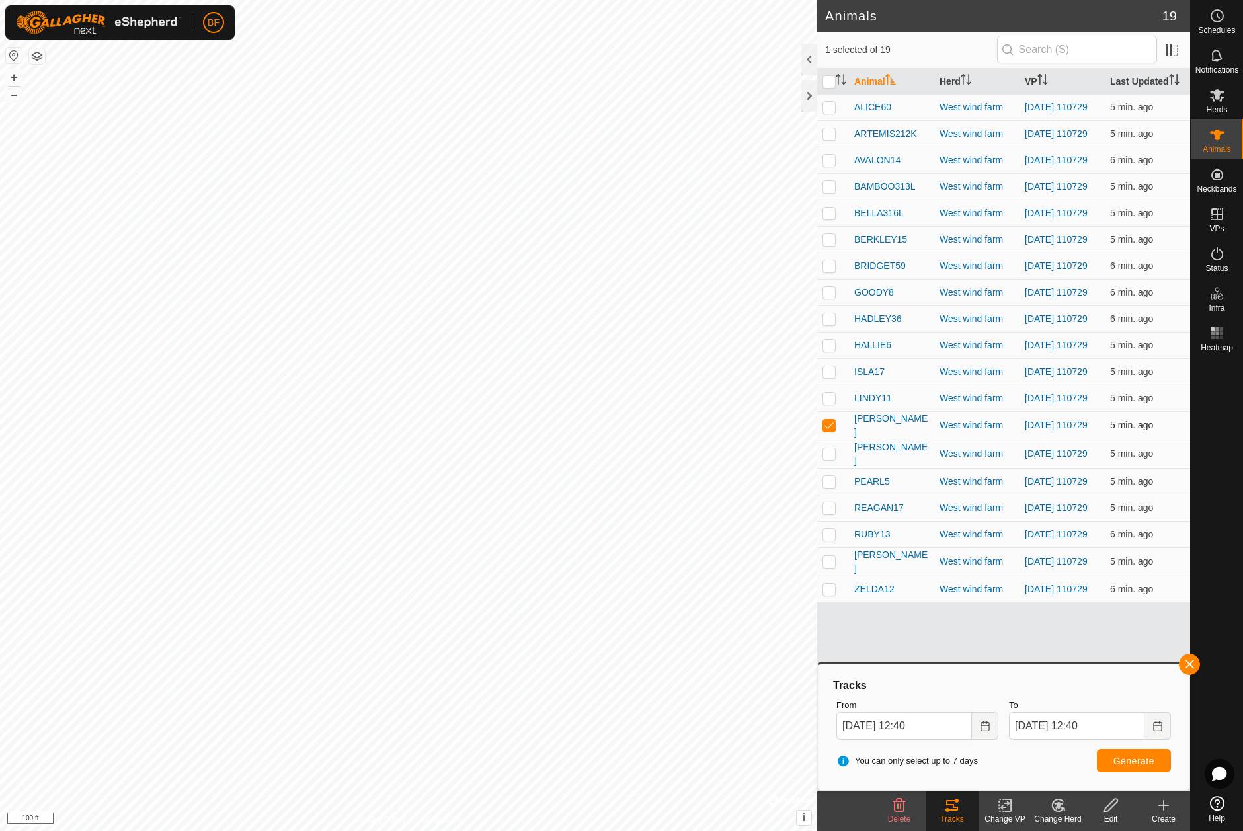
click at [830, 430] on p-checkbox at bounding box center [828, 425] width 13 height 11
checkbox input "false"
drag, startPoint x: 829, startPoint y: 477, endPoint x: 885, endPoint y: 516, distance: 68.0
click at [830, 459] on p-checkbox at bounding box center [828, 453] width 13 height 11
drag, startPoint x: 1195, startPoint y: 660, endPoint x: 1139, endPoint y: 691, distance: 63.9
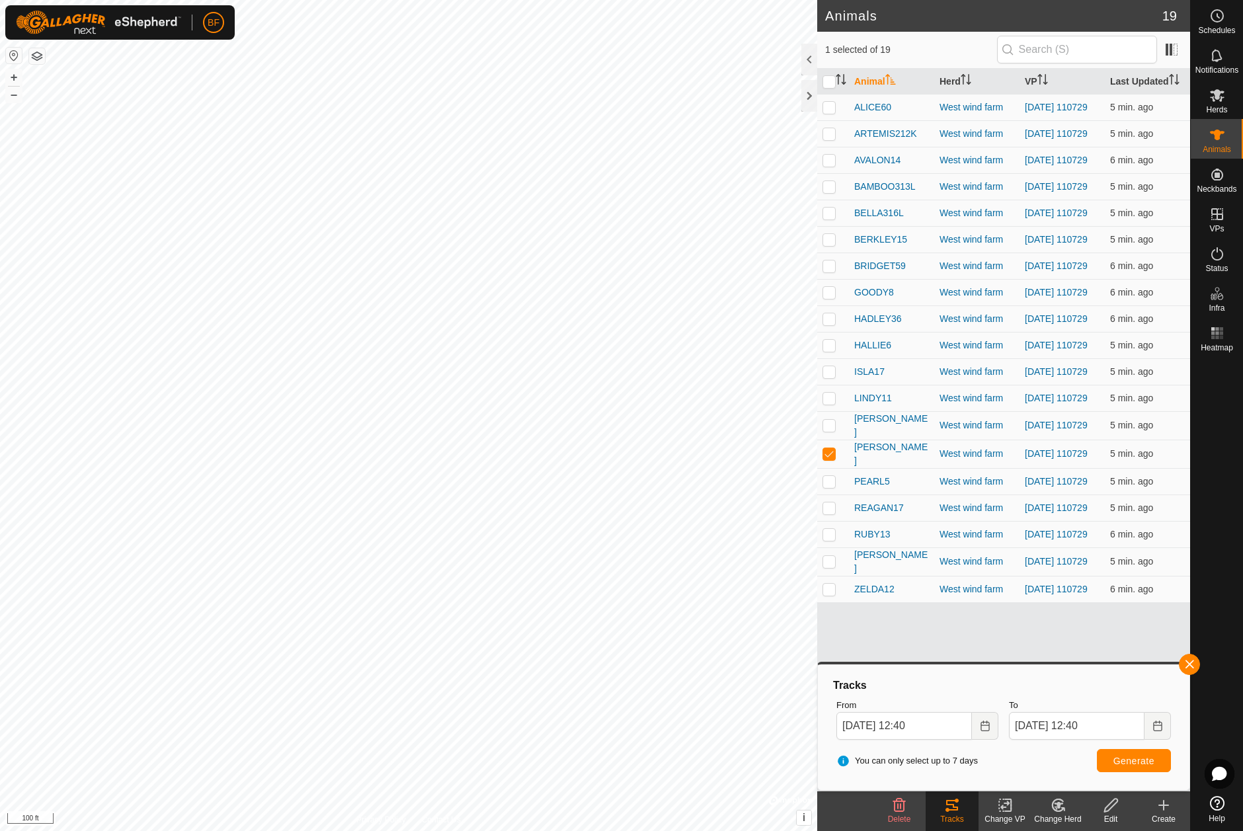
click at [1194, 660] on button "button" at bounding box center [1189, 664] width 21 height 21
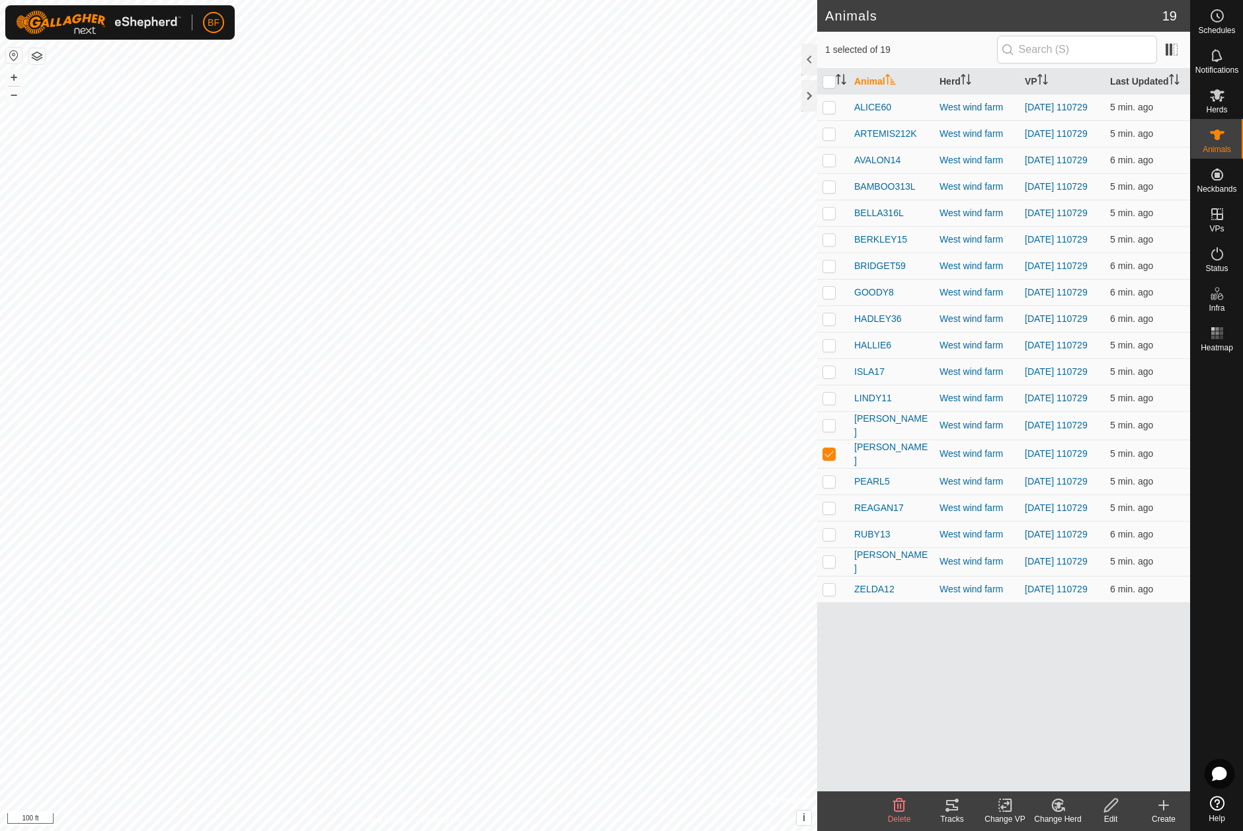
click at [948, 811] on icon at bounding box center [952, 805] width 12 height 11
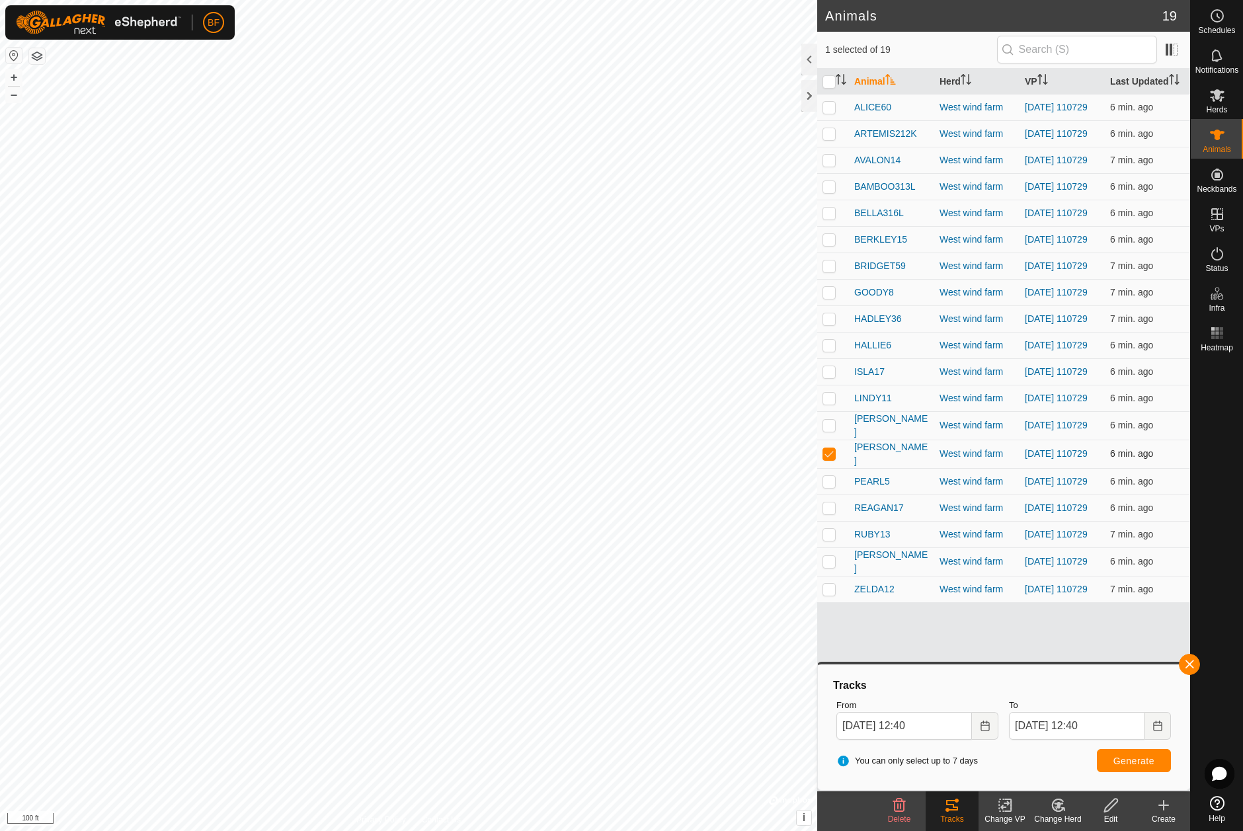
click at [831, 459] on p-checkbox at bounding box center [828, 453] width 13 height 11
checkbox input "false"
drag, startPoint x: 827, startPoint y: 506, endPoint x: 871, endPoint y: 528, distance: 49.4
click at [828, 487] on p-checkbox at bounding box center [828, 481] width 13 height 11
click at [1187, 662] on button "button" at bounding box center [1189, 664] width 21 height 21
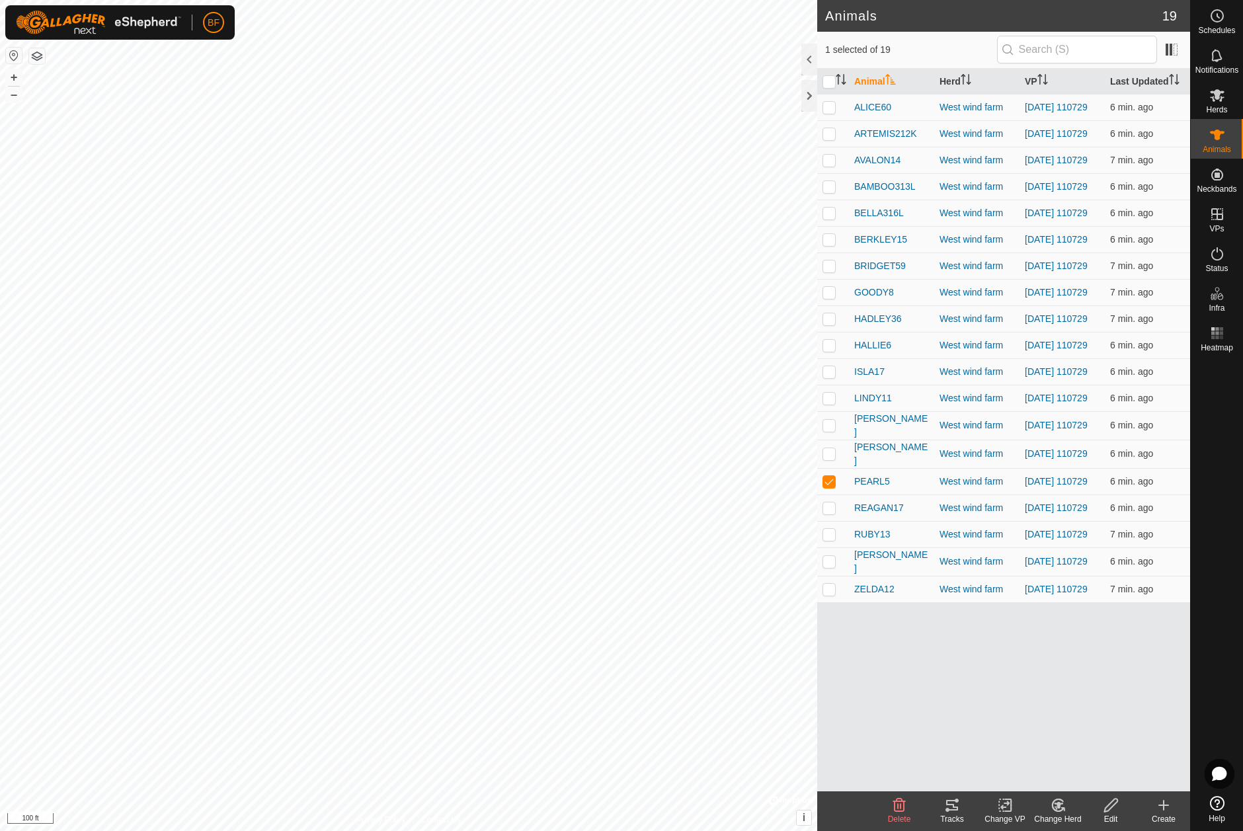
click at [954, 812] on icon at bounding box center [952, 805] width 16 height 16
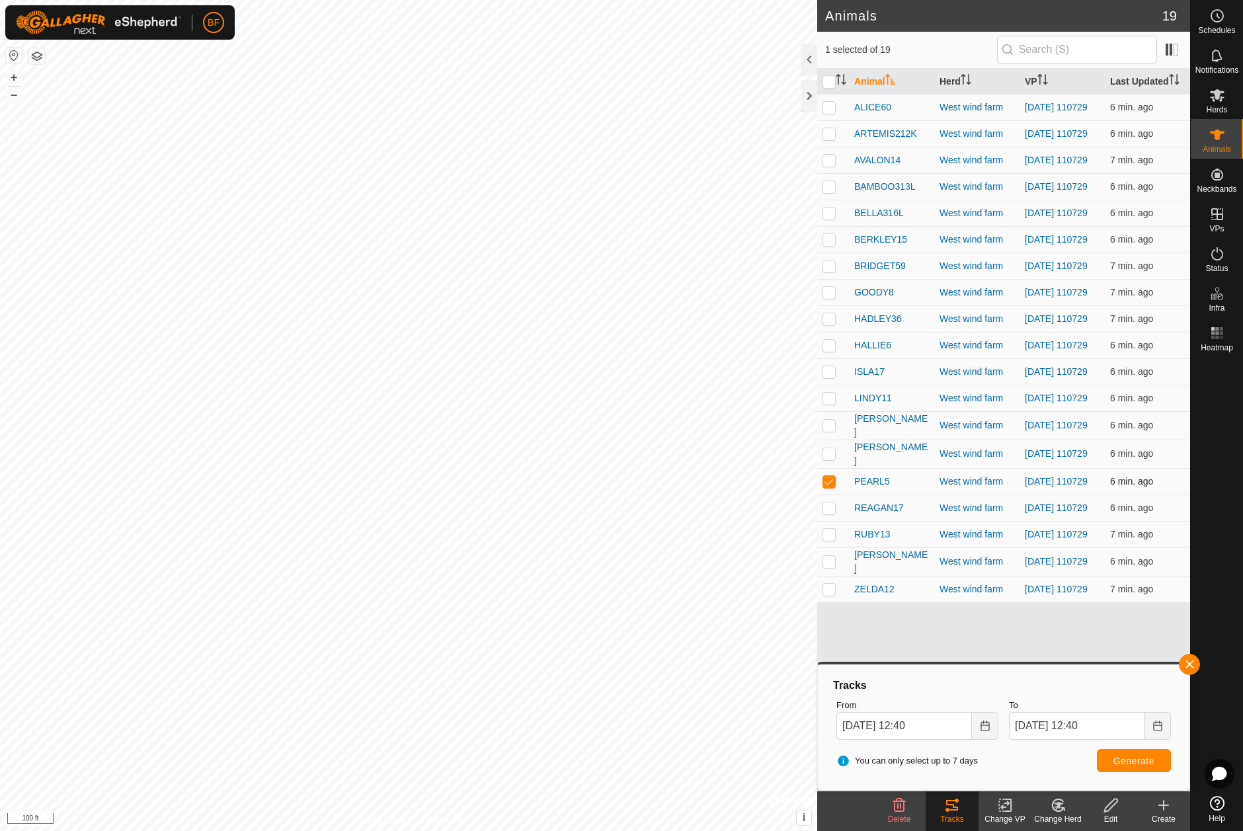
drag, startPoint x: 828, startPoint y: 506, endPoint x: 828, endPoint y: 516, distance: 10.6
click at [828, 487] on p-checkbox at bounding box center [828, 481] width 13 height 11
checkbox input "false"
drag, startPoint x: 830, startPoint y: 536, endPoint x: 879, endPoint y: 548, distance: 49.7
click at [832, 513] on p-checkbox at bounding box center [828, 507] width 13 height 11
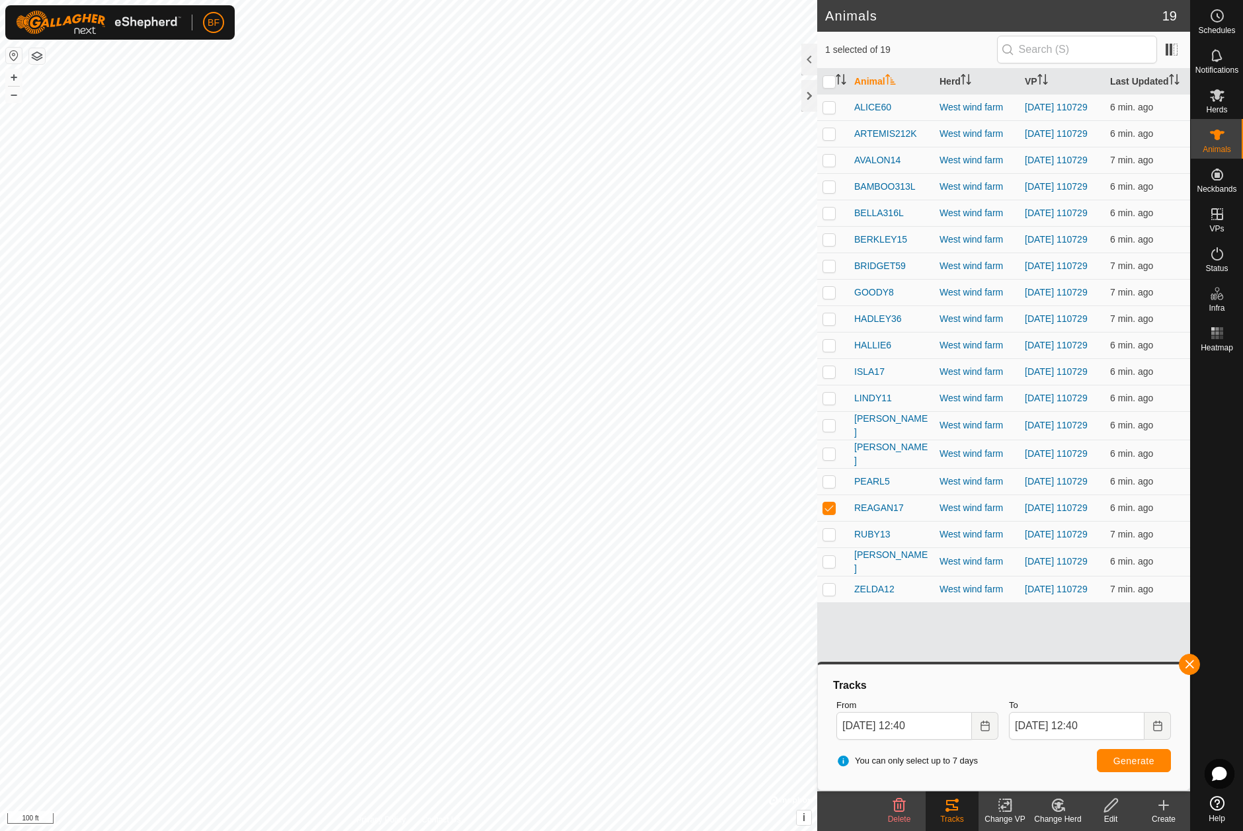
drag, startPoint x: 1195, startPoint y: 658, endPoint x: 1153, endPoint y: 681, distance: 47.6
click at [1195, 659] on button "button" at bounding box center [1189, 664] width 21 height 21
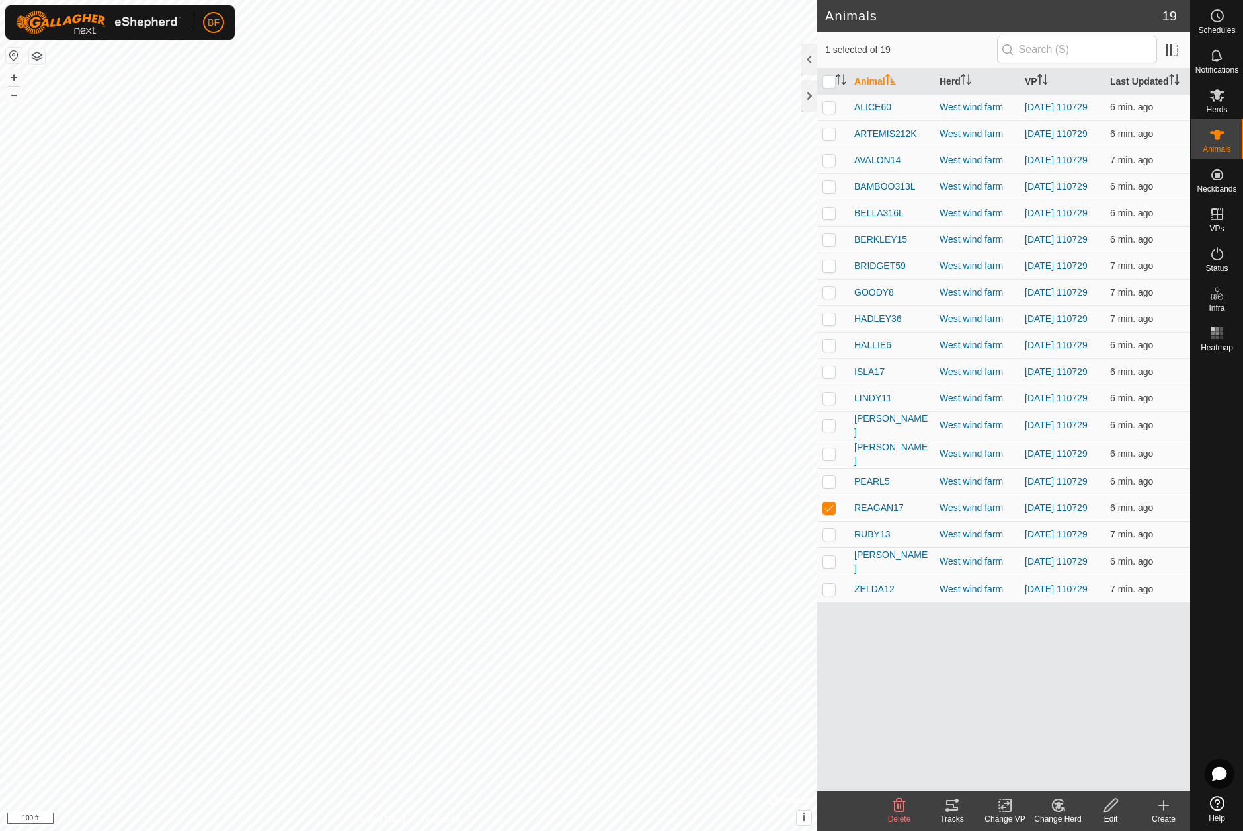
click at [954, 807] on icon at bounding box center [952, 805] width 12 height 11
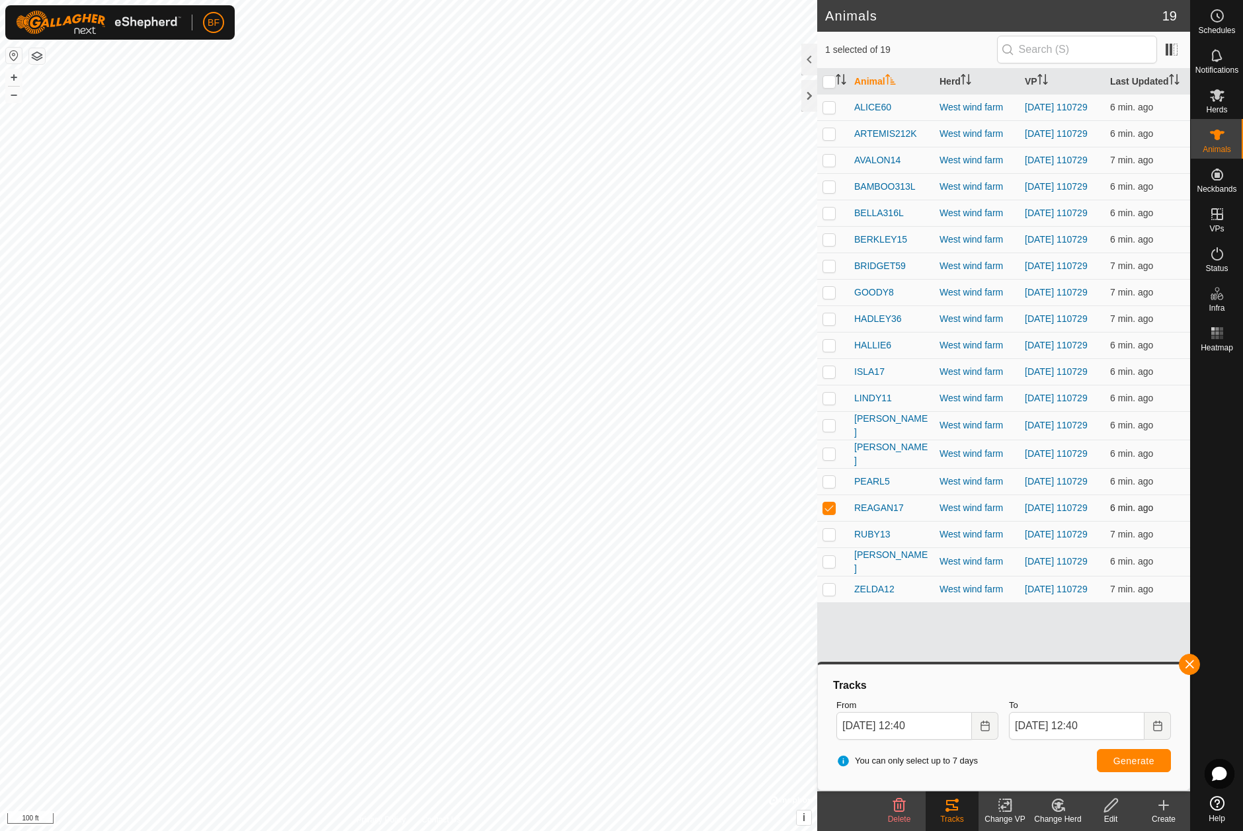
click at [830, 513] on p-checkbox at bounding box center [828, 507] width 13 height 11
checkbox input "false"
drag, startPoint x: 830, startPoint y: 563, endPoint x: 851, endPoint y: 569, distance: 21.8
click at [831, 540] on p-checkbox at bounding box center [828, 534] width 13 height 11
drag, startPoint x: 1192, startPoint y: 662, endPoint x: 1178, endPoint y: 670, distance: 16.0
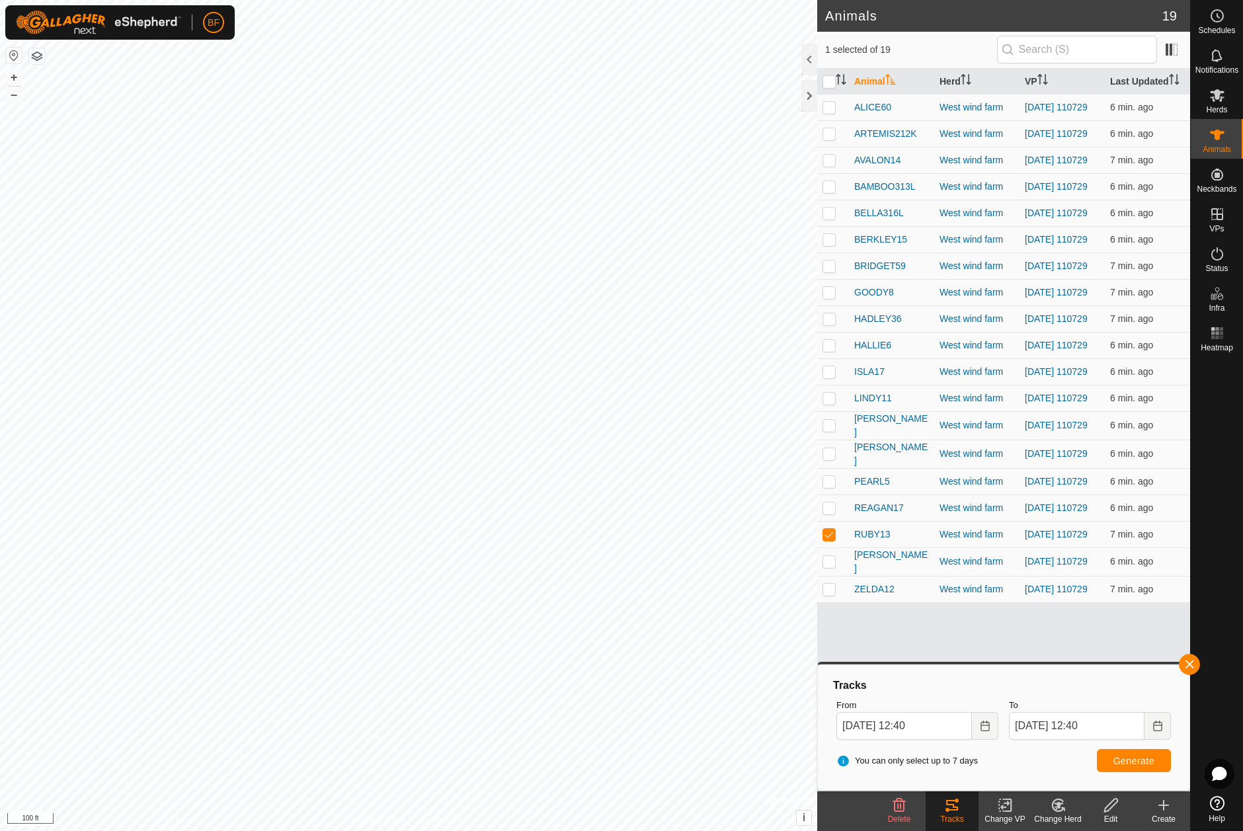
click at [1192, 662] on button "button" at bounding box center [1189, 664] width 21 height 21
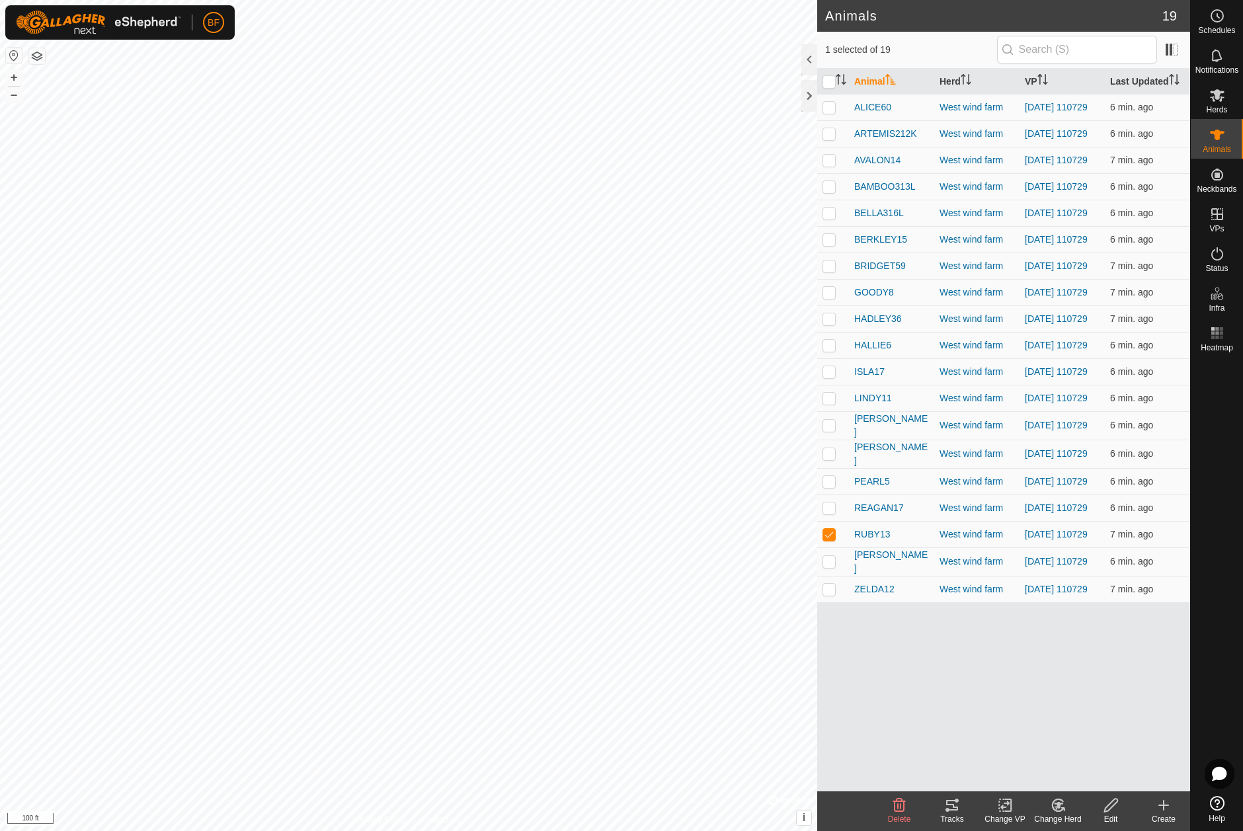
click at [951, 808] on icon at bounding box center [952, 805] width 16 height 16
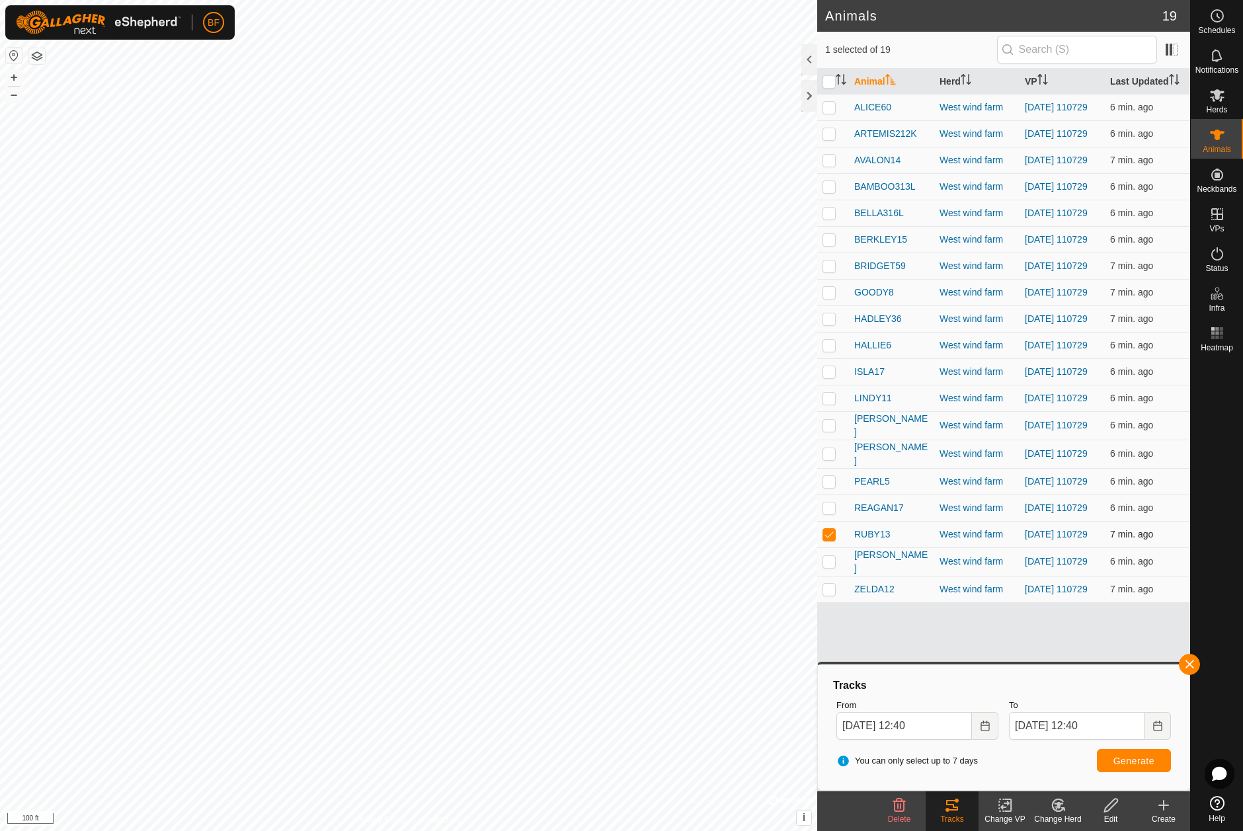
click at [830, 547] on td at bounding box center [833, 534] width 32 height 26
checkbox input "false"
drag, startPoint x: 830, startPoint y: 588, endPoint x: 886, endPoint y: 607, distance: 59.2
click at [832, 567] on p-checkbox at bounding box center [828, 561] width 13 height 11
drag, startPoint x: 1195, startPoint y: 662, endPoint x: 1181, endPoint y: 668, distance: 15.1
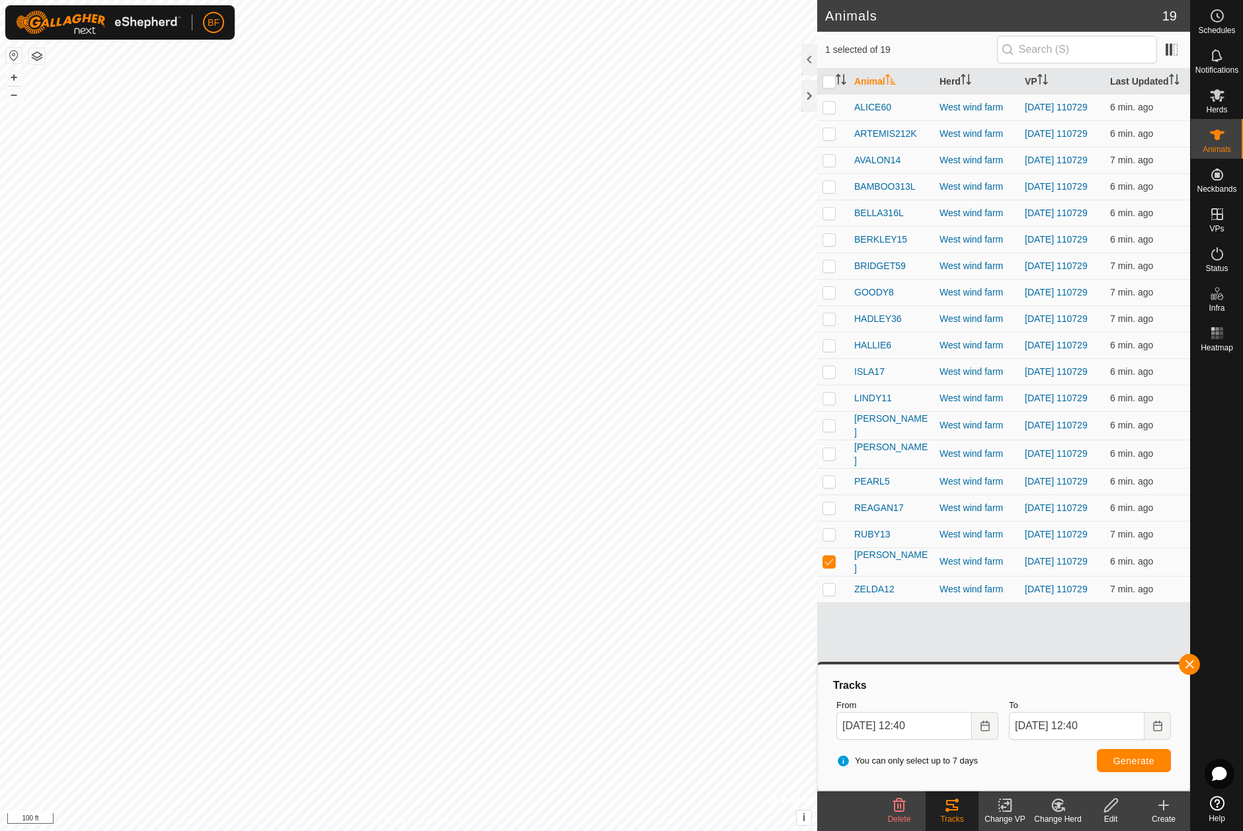
click at [1195, 662] on button "button" at bounding box center [1189, 664] width 21 height 21
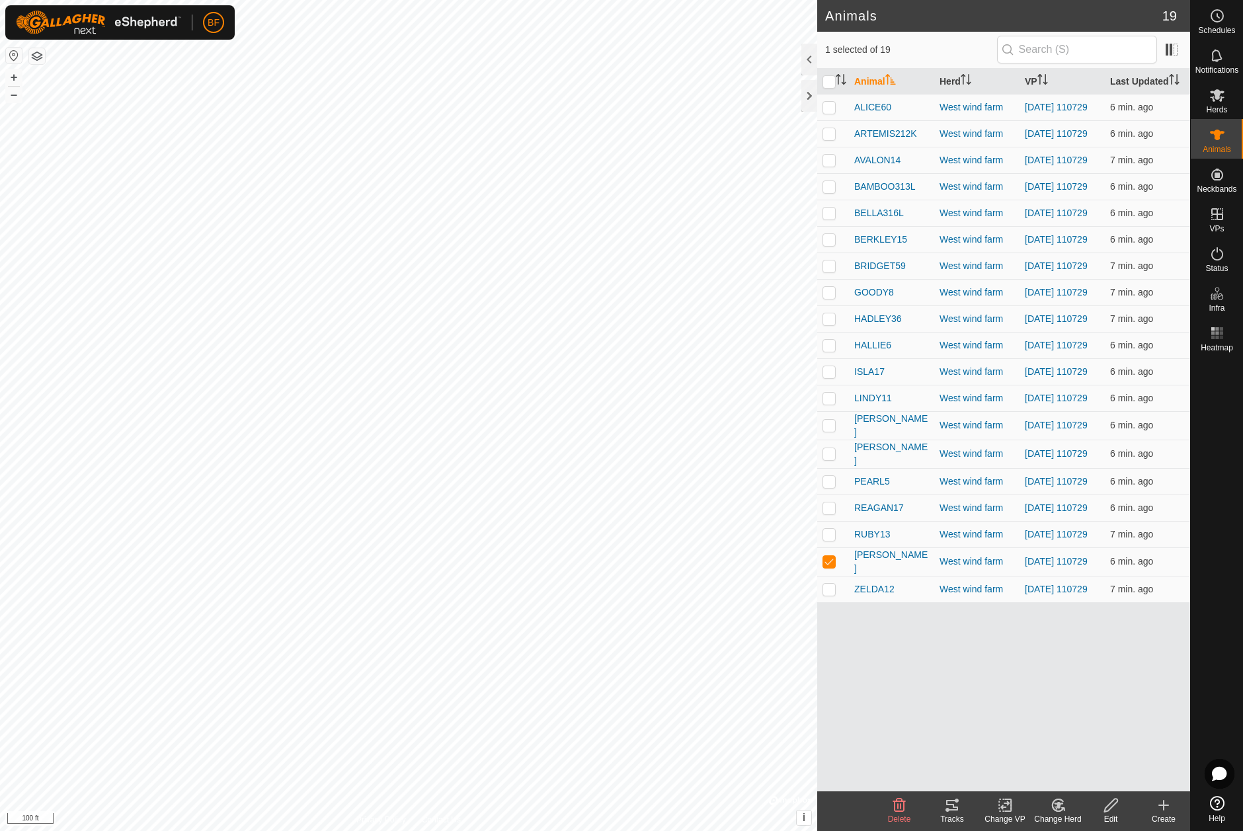
click at [948, 809] on icon at bounding box center [947, 810] width 4 height 4
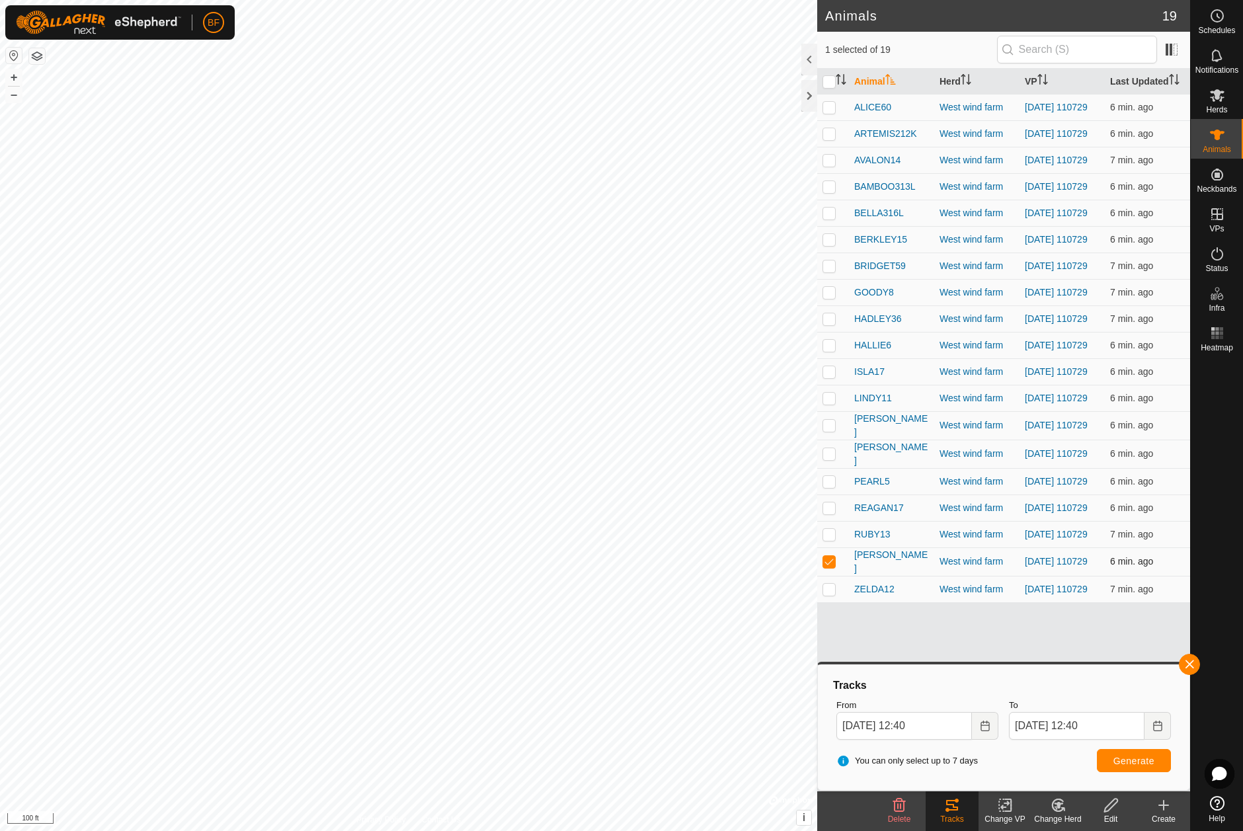
click at [832, 576] on td at bounding box center [833, 561] width 32 height 28
checkbox input "false"
drag, startPoint x: 830, startPoint y: 621, endPoint x: 1194, endPoint y: 670, distance: 367.6
click at [834, 594] on p-checkbox at bounding box center [828, 589] width 13 height 11
checkbox input "true"
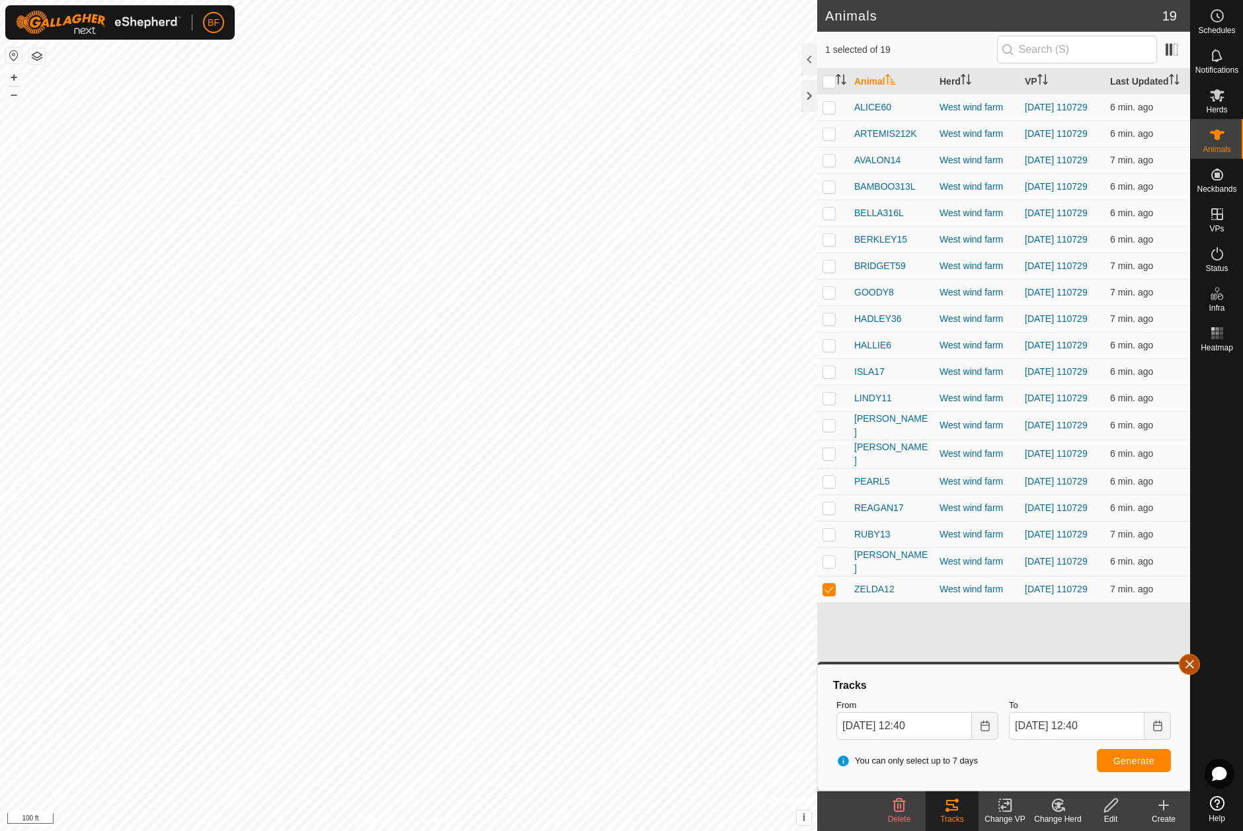
click at [1193, 661] on button "button" at bounding box center [1189, 664] width 21 height 21
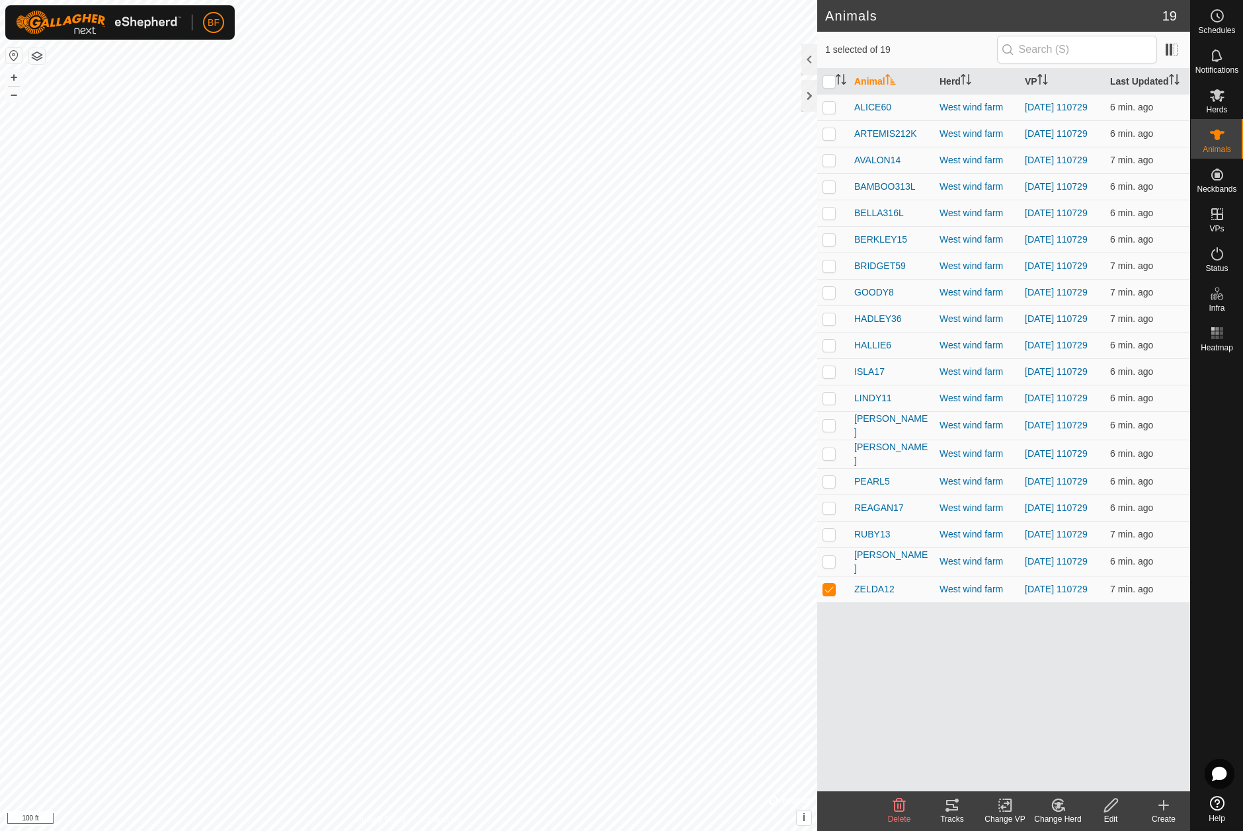
click at [951, 805] on icon at bounding box center [952, 805] width 12 height 11
